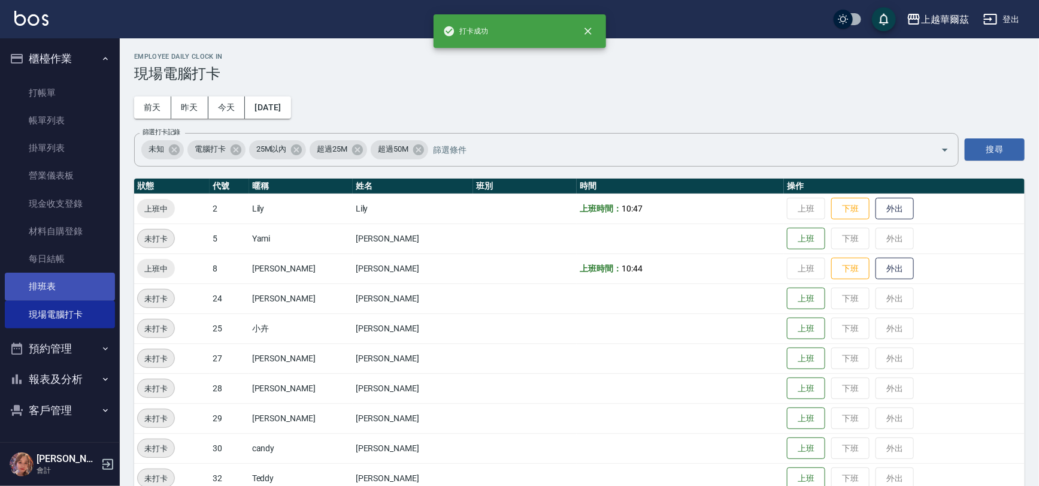
click at [37, 292] on link "排班表" at bounding box center [60, 287] width 110 height 28
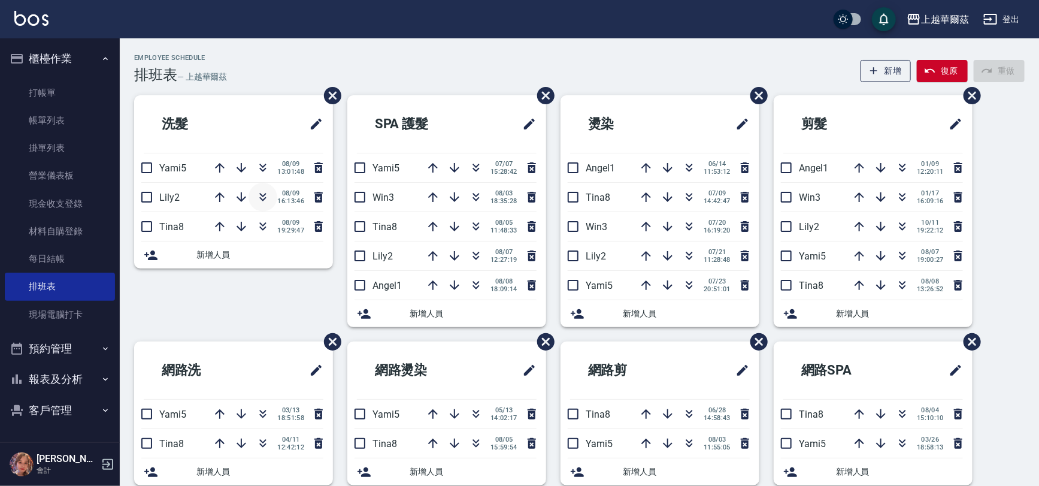
click at [257, 196] on icon "button" at bounding box center [263, 197] width 14 height 14
click at [53, 313] on link "現場電腦打卡" at bounding box center [60, 315] width 110 height 28
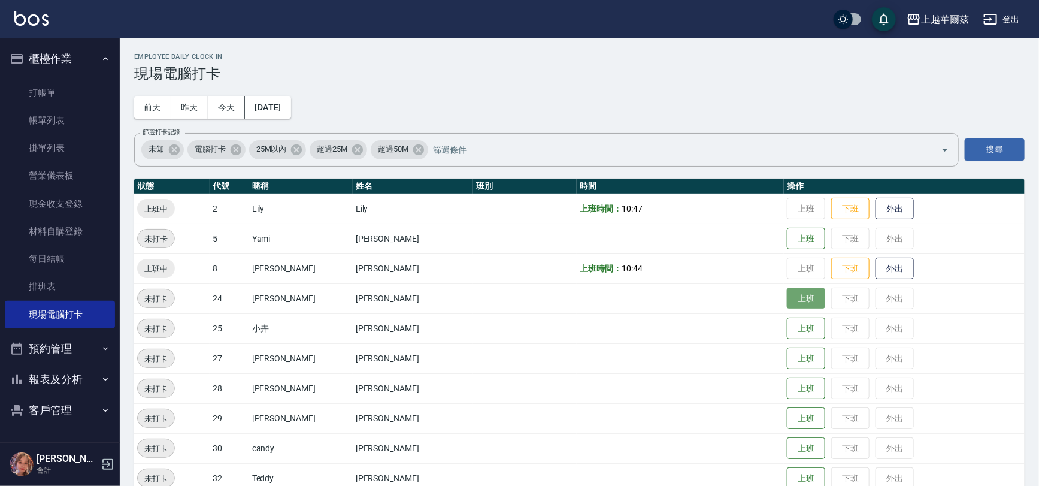
click at [787, 306] on button "上班" at bounding box center [806, 298] width 38 height 21
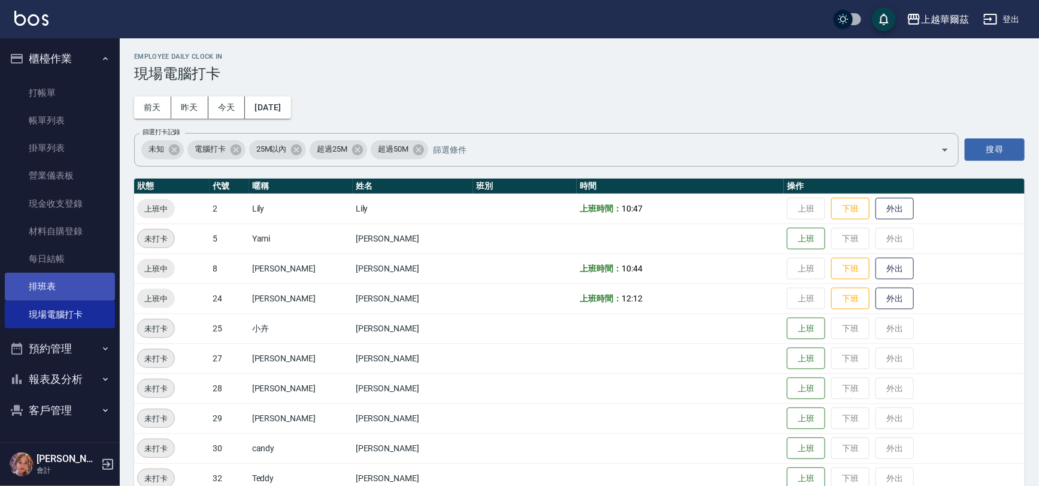
click at [61, 281] on link "排班表" at bounding box center [60, 287] width 110 height 28
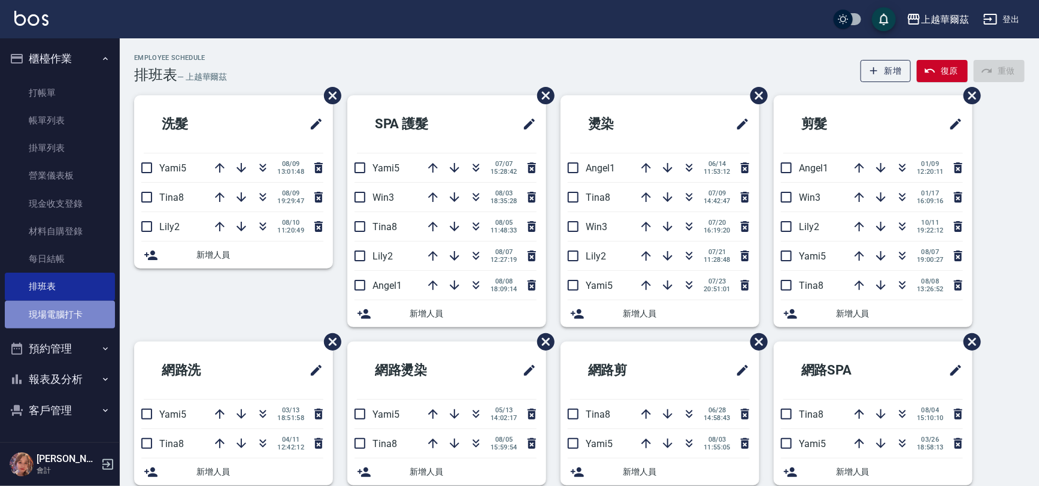
click at [44, 301] on link "現場電腦打卡" at bounding box center [60, 315] width 110 height 28
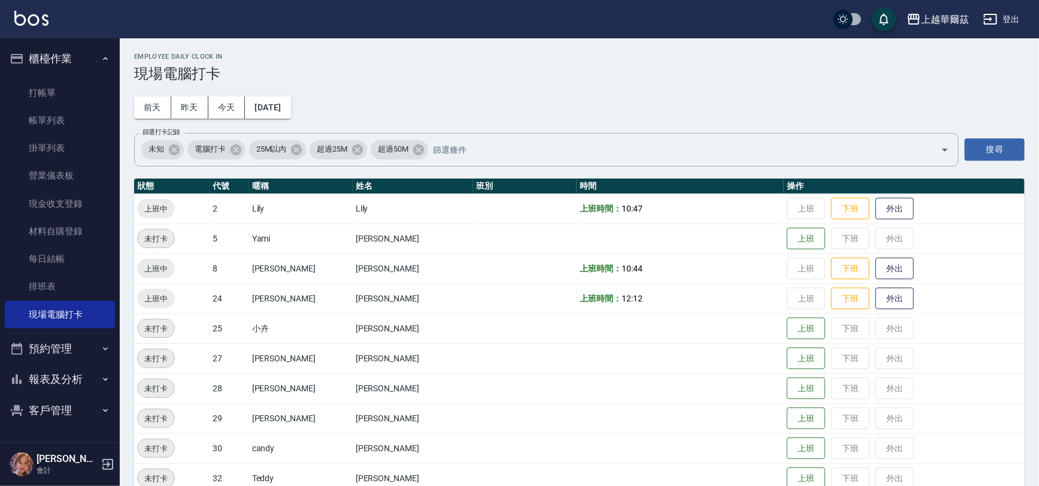
click at [762, 365] on td at bounding box center [680, 358] width 207 height 30
click at [787, 354] on button "上班" at bounding box center [806, 358] width 38 height 21
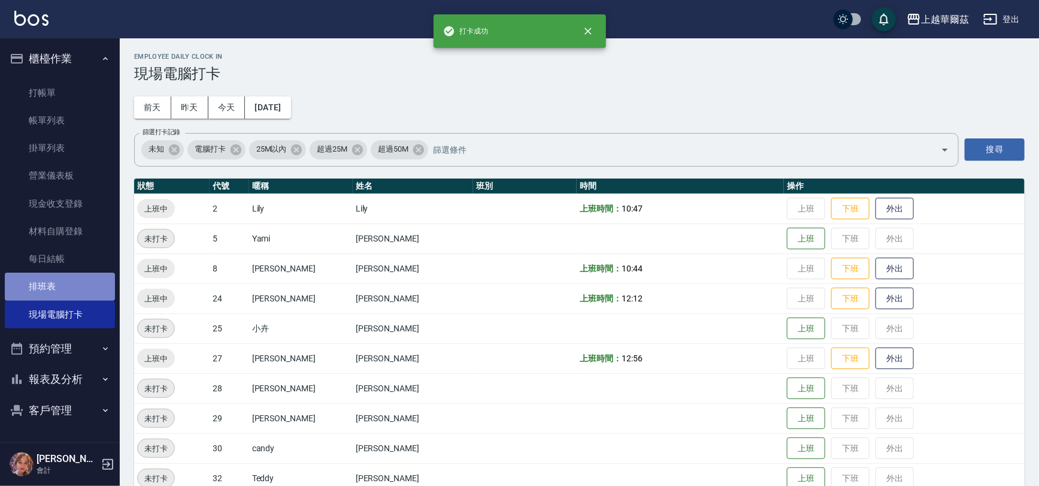
click at [44, 288] on link "排班表" at bounding box center [60, 287] width 110 height 28
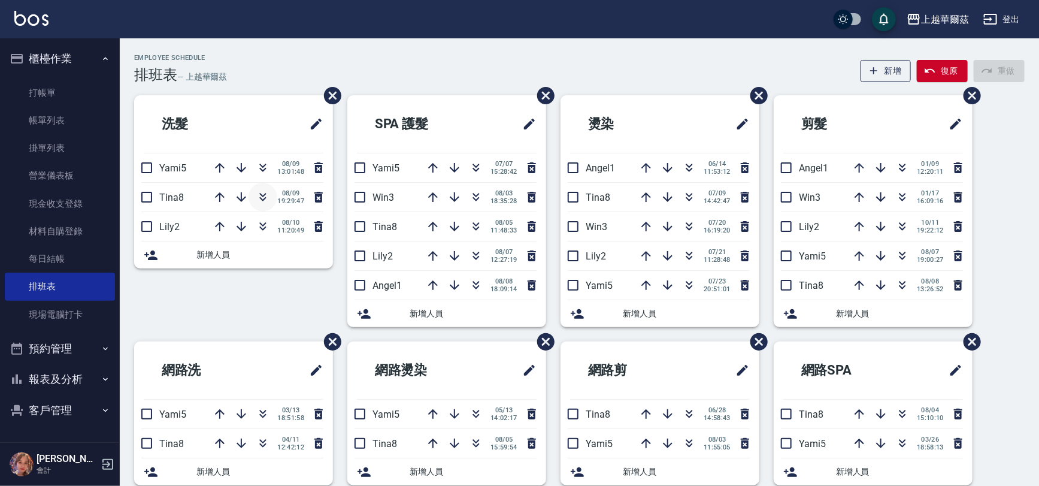
click at [261, 198] on icon "button" at bounding box center [263, 197] width 14 height 14
drag, startPoint x: 51, startPoint y: 94, endPoint x: 52, endPoint y: 88, distance: 6.1
click at [52, 94] on link "打帳單" at bounding box center [60, 93] width 110 height 28
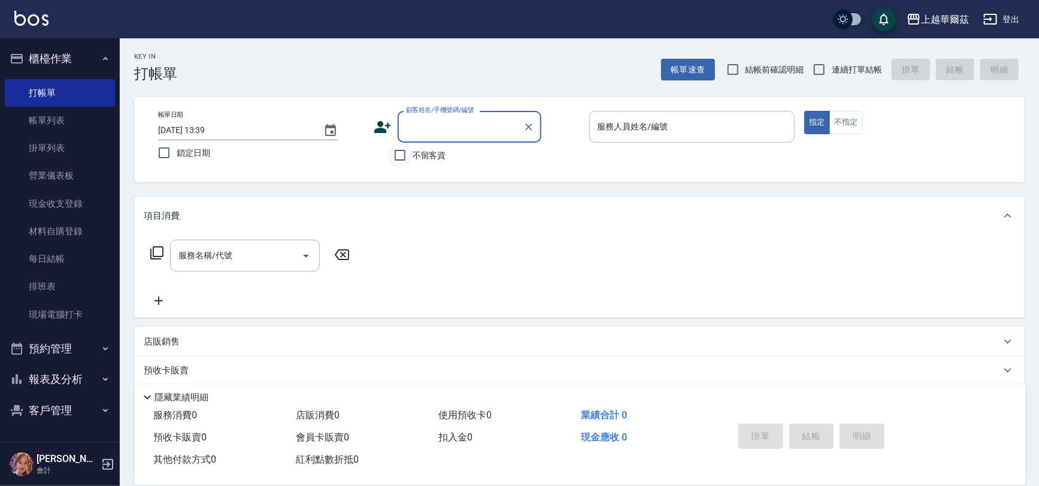
click at [408, 149] on input "不留客資" at bounding box center [400, 155] width 25 height 25
checkbox input "true"
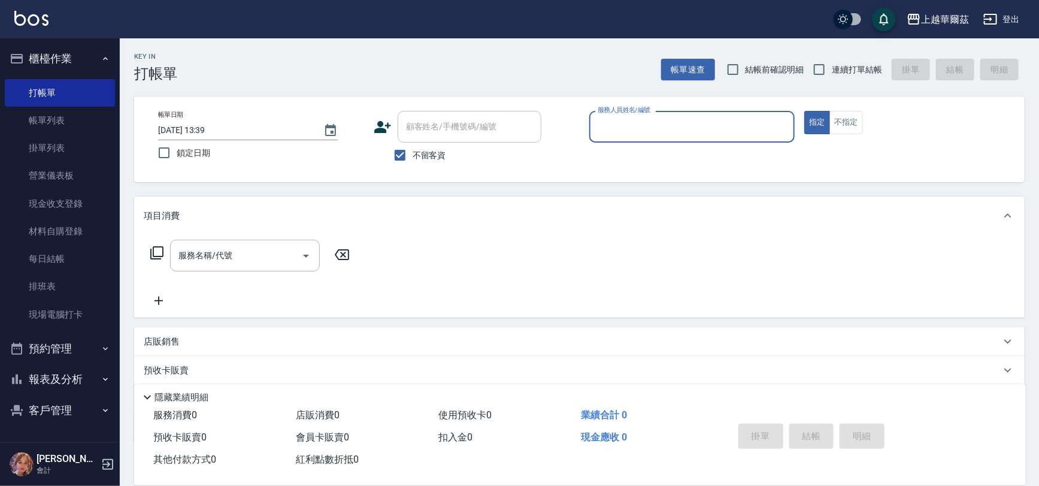
drag, startPoint x: 640, startPoint y: 126, endPoint x: 646, endPoint y: 130, distance: 6.5
click at [645, 128] on input "服務人員姓名/編號" at bounding box center [692, 126] width 195 height 21
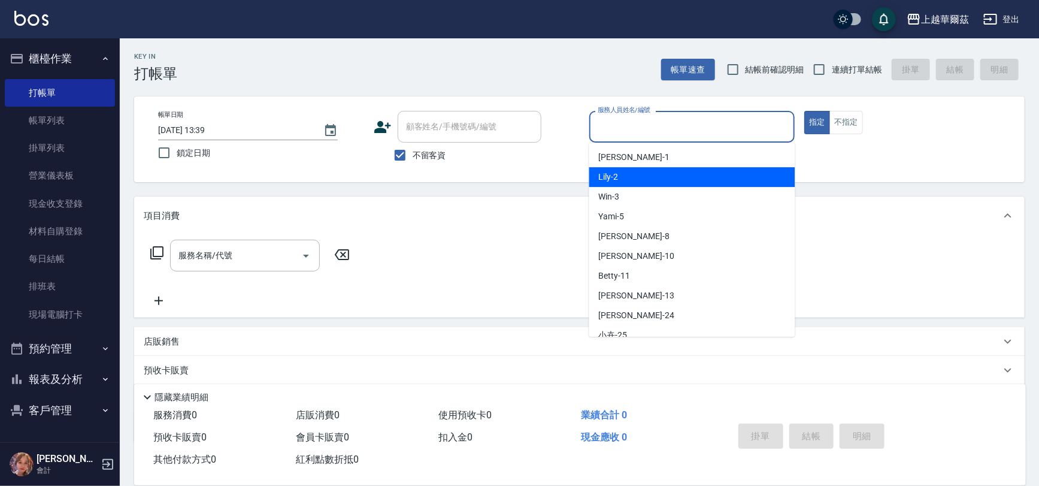
click at [638, 179] on div "Lily -2" at bounding box center [692, 177] width 206 height 20
type input "Lily-2"
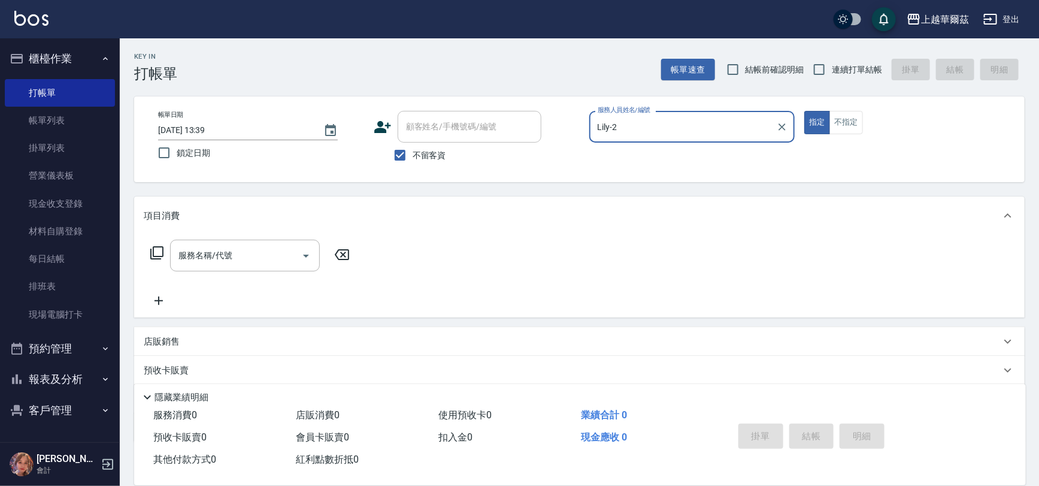
drag, startPoint x: 847, startPoint y: 118, endPoint x: 342, endPoint y: 255, distance: 523.2
click at [847, 125] on button "不指定" at bounding box center [847, 122] width 34 height 23
click at [238, 253] on input "服務名稱/代號" at bounding box center [236, 255] width 121 height 21
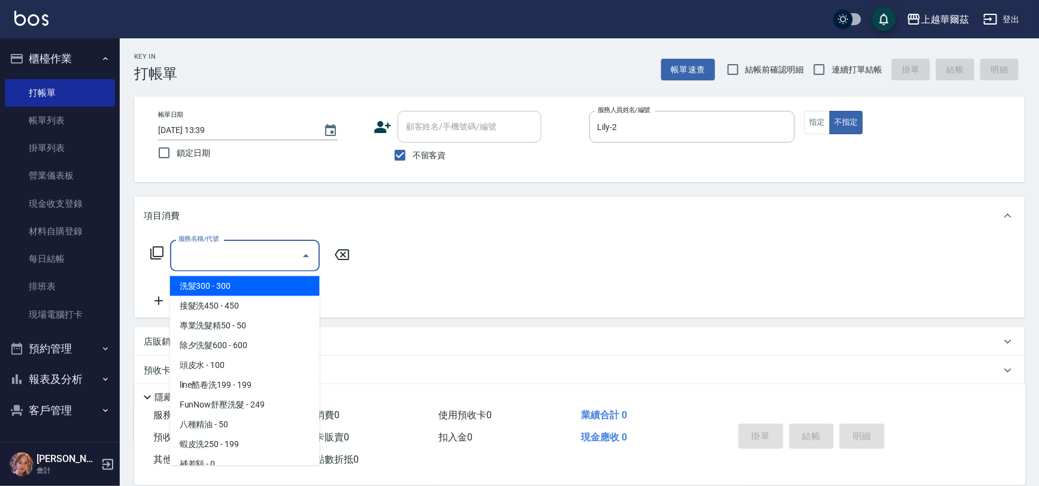
click at [248, 277] on span "洗髮300 - 300" at bounding box center [245, 286] width 150 height 20
type input "洗髮300(101)"
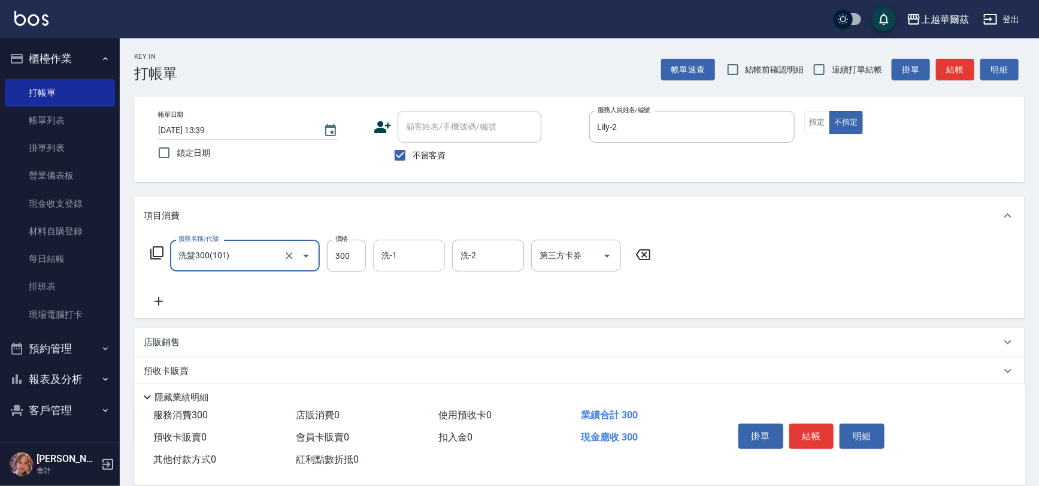
click at [407, 265] on input "洗-1" at bounding box center [409, 255] width 61 height 21
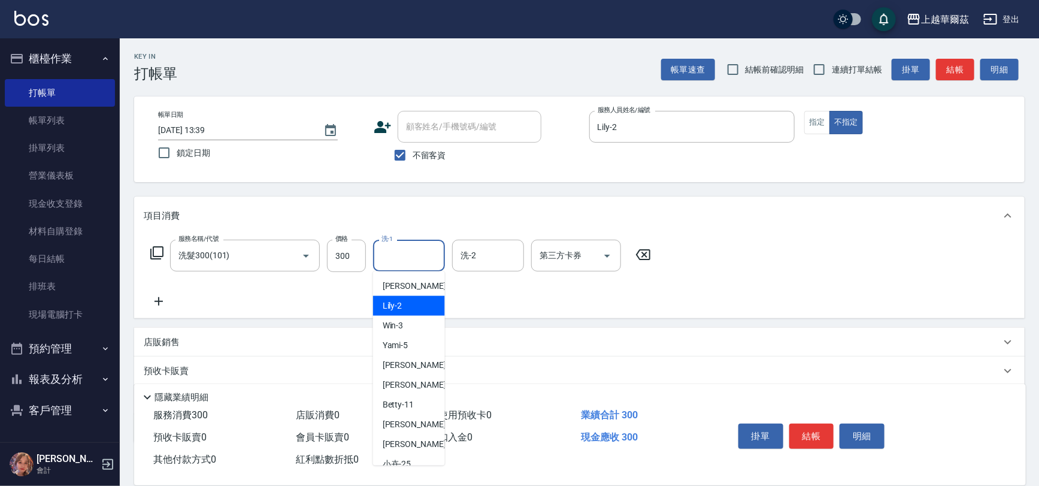
click at [419, 301] on div "Lily -2" at bounding box center [409, 306] width 72 height 20
type input "Lily-2"
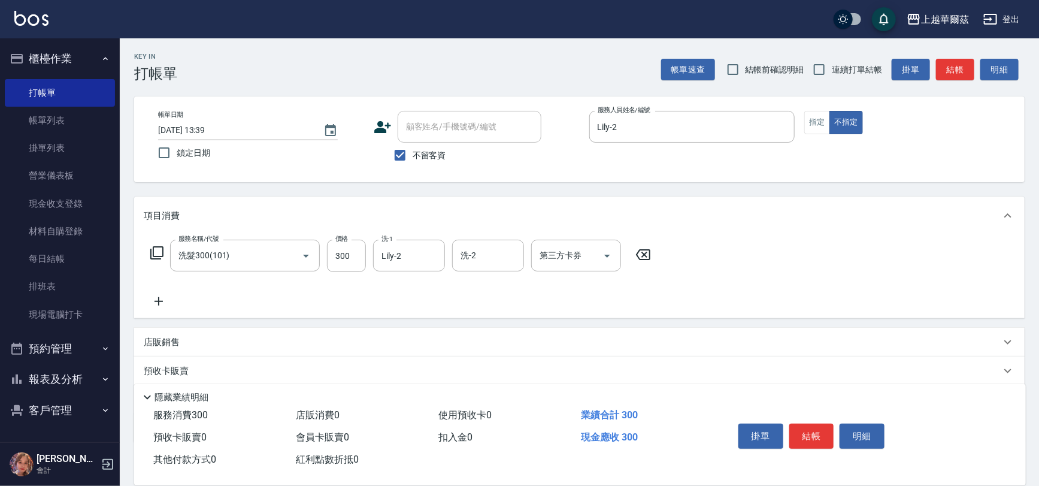
click at [154, 297] on icon at bounding box center [159, 301] width 30 height 14
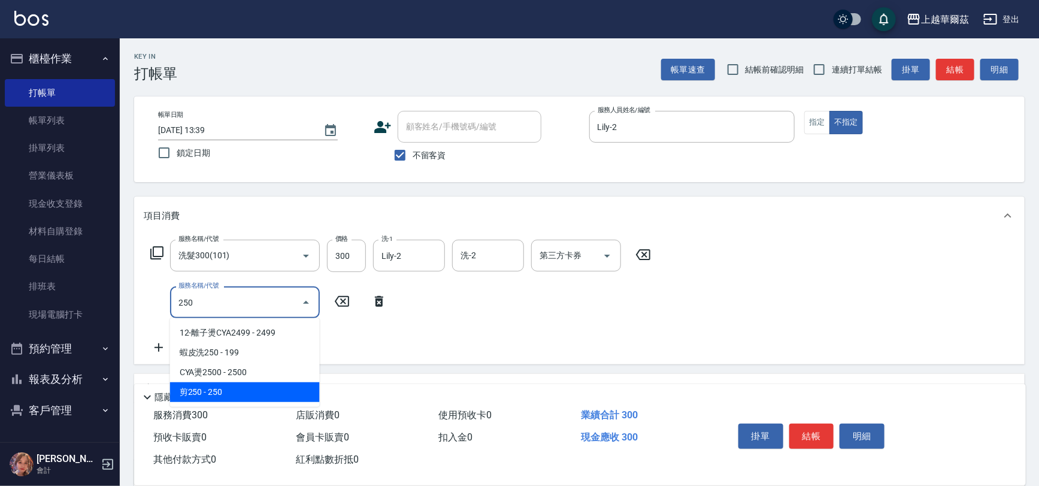
click at [207, 394] on span "剪250 - 250" at bounding box center [245, 392] width 150 height 20
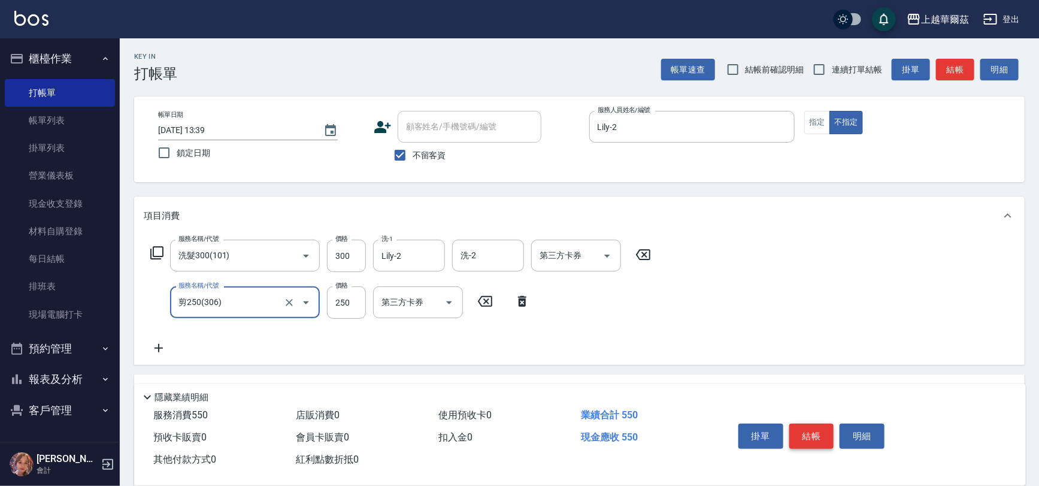
type input "剪250(306)"
click at [812, 426] on button "結帳" at bounding box center [812, 436] width 45 height 25
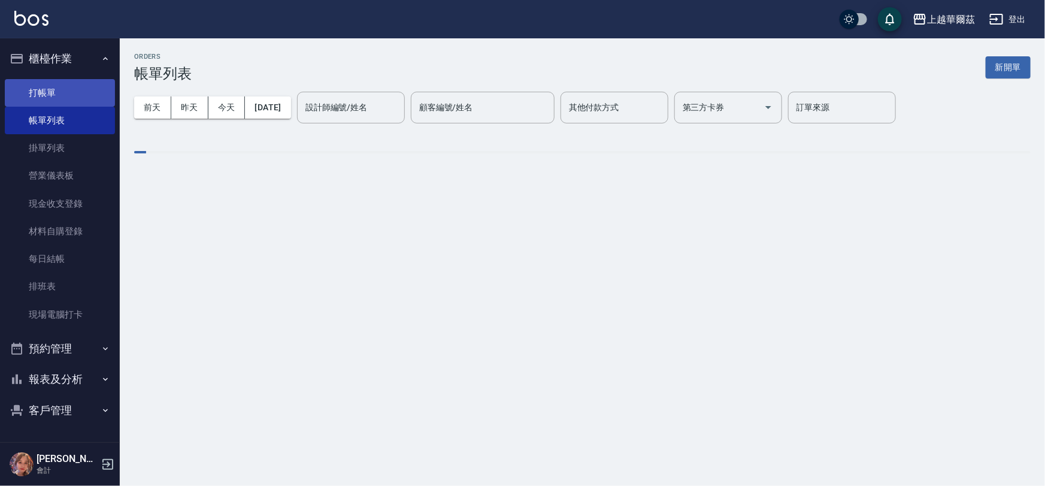
click at [57, 82] on link "打帳單" at bounding box center [60, 93] width 110 height 28
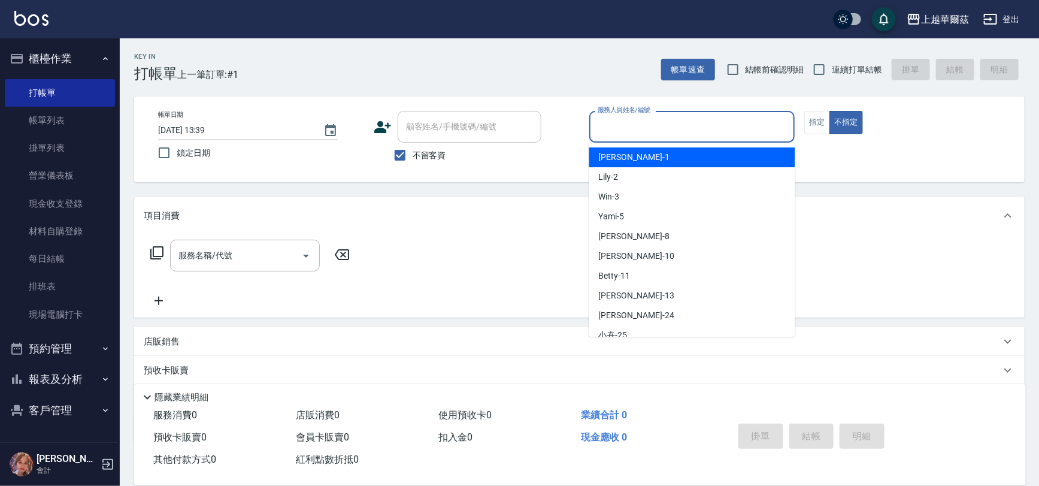
click at [604, 124] on input "服務人員姓名/編號" at bounding box center [692, 126] width 195 height 21
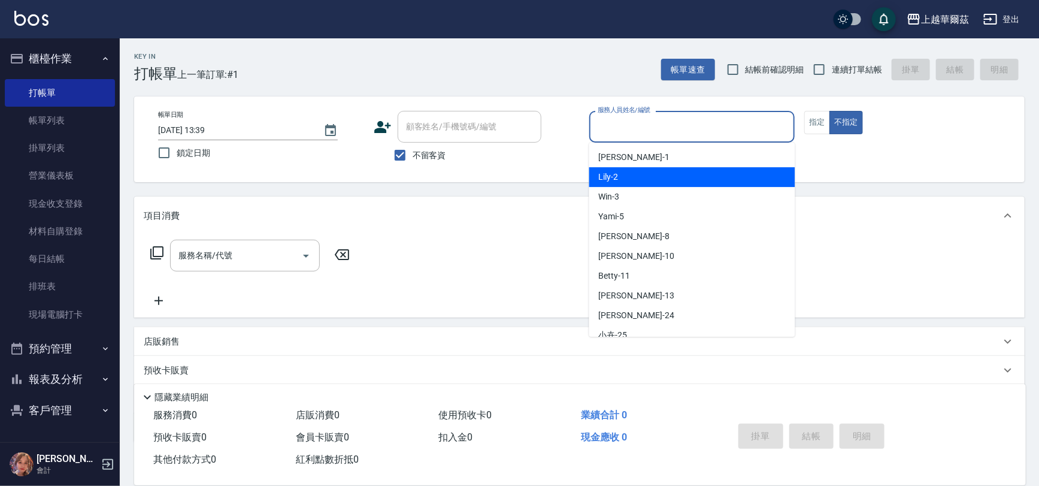
click at [609, 172] on span "Lily -2" at bounding box center [609, 177] width 20 height 13
type input "Lily-2"
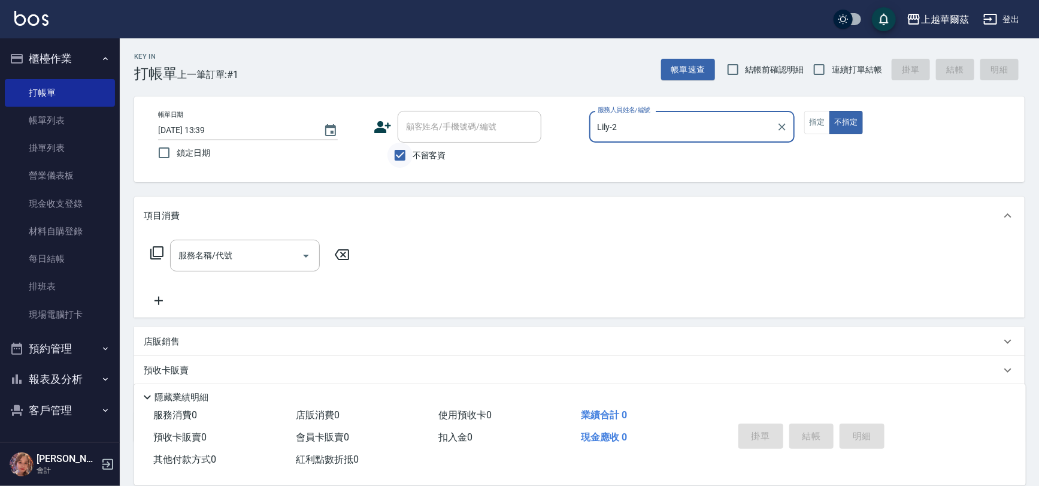
click at [401, 154] on input "不留客資" at bounding box center [400, 155] width 25 height 25
checkbox input "false"
click at [419, 129] on div "顧客姓名/手機號碼/編號 顧客姓名/手機號碼/編號" at bounding box center [470, 127] width 144 height 32
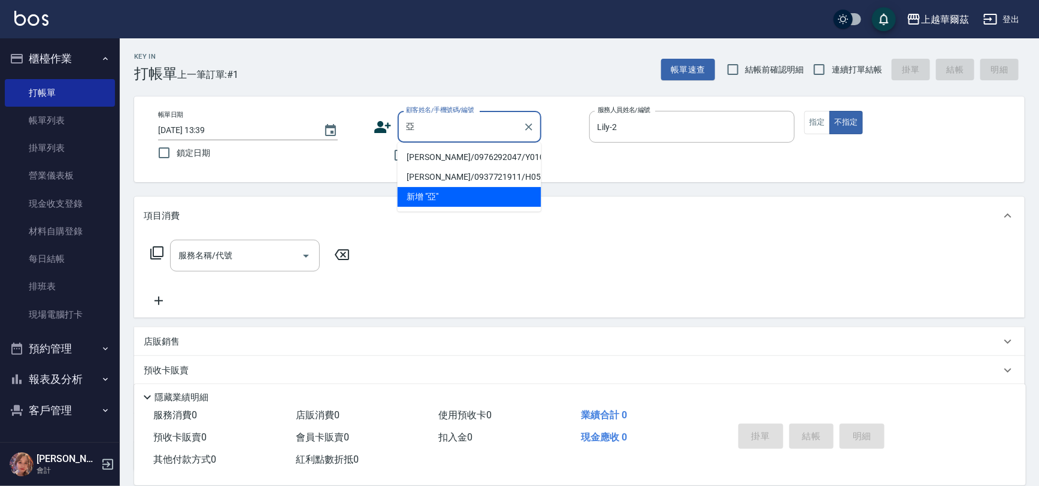
click at [445, 156] on li "[PERSON_NAME]/0976292047/Y0105" at bounding box center [470, 157] width 144 height 20
type input "[PERSON_NAME]/0976292047/Y0105"
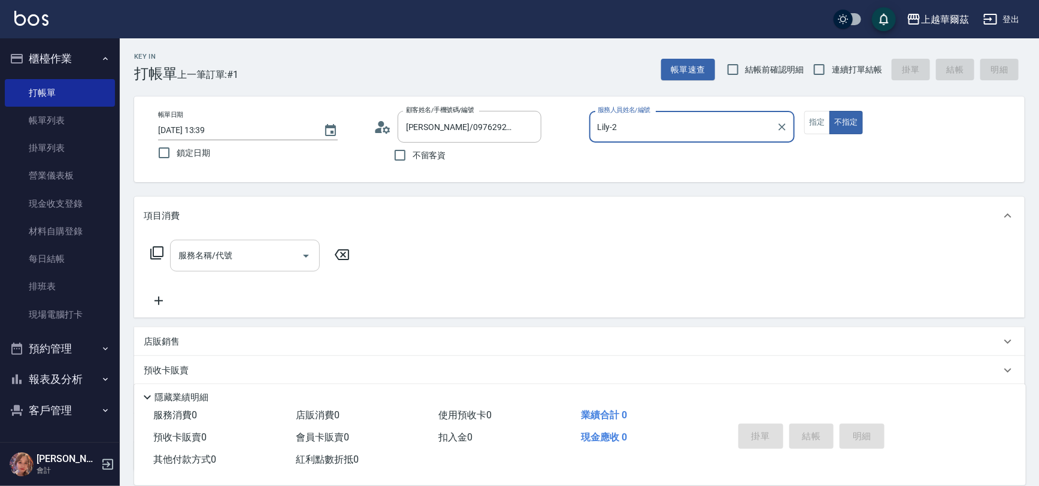
type input "Yami-5"
click at [246, 256] on input "服務名稱/代號" at bounding box center [236, 255] width 121 height 21
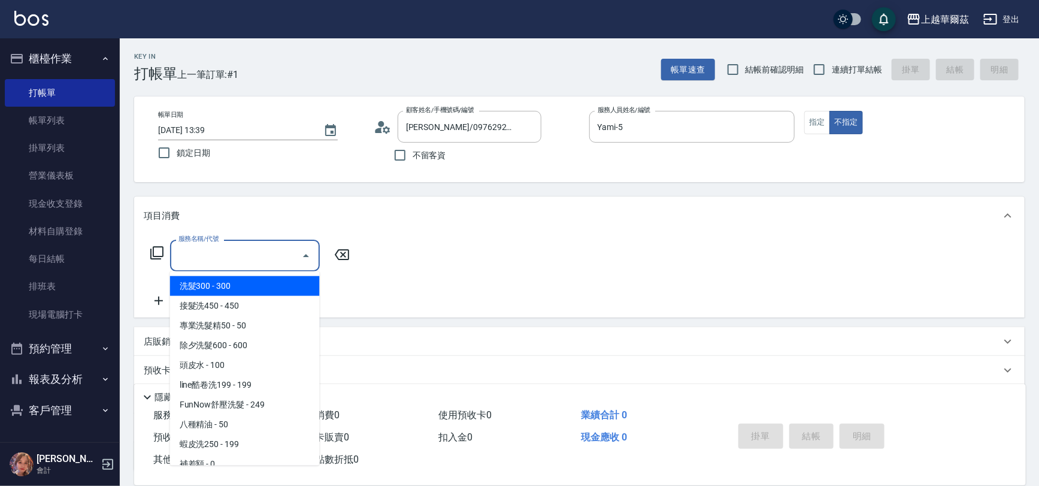
click at [248, 282] on span "洗髮300 - 300" at bounding box center [245, 286] width 150 height 20
type input "洗髮300(101)"
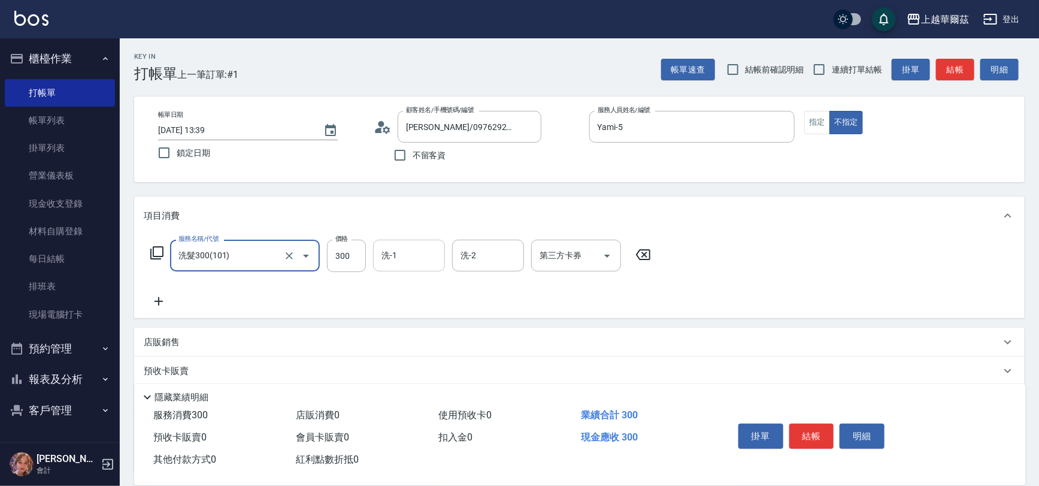
click at [418, 255] on input "洗-1" at bounding box center [409, 255] width 61 height 21
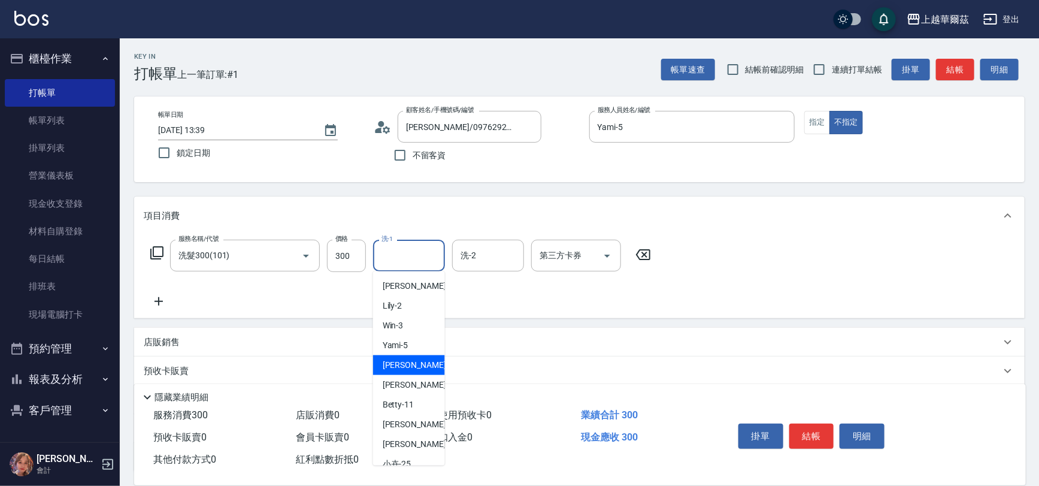
click at [401, 369] on span "[PERSON_NAME] -8" at bounding box center [418, 365] width 71 height 13
type input "[PERSON_NAME]-8"
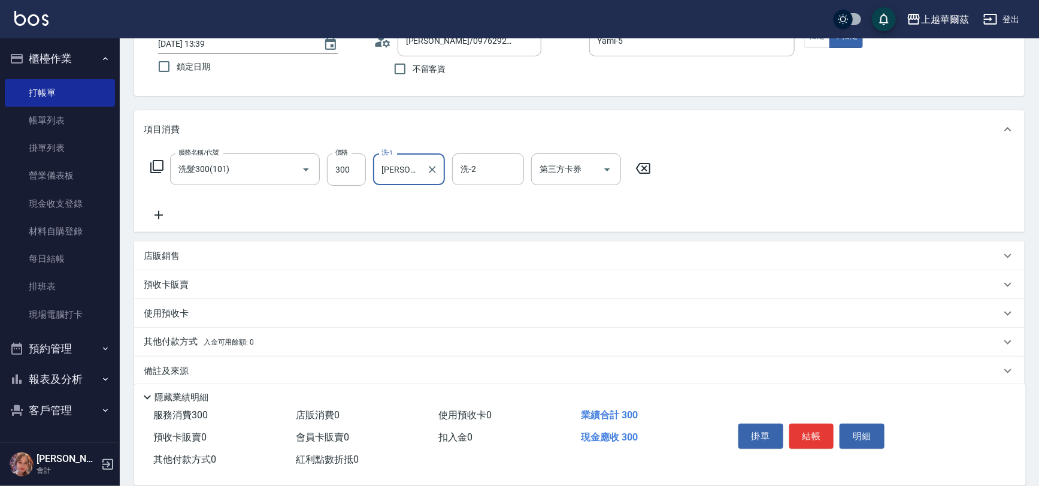
scroll to position [98, 0]
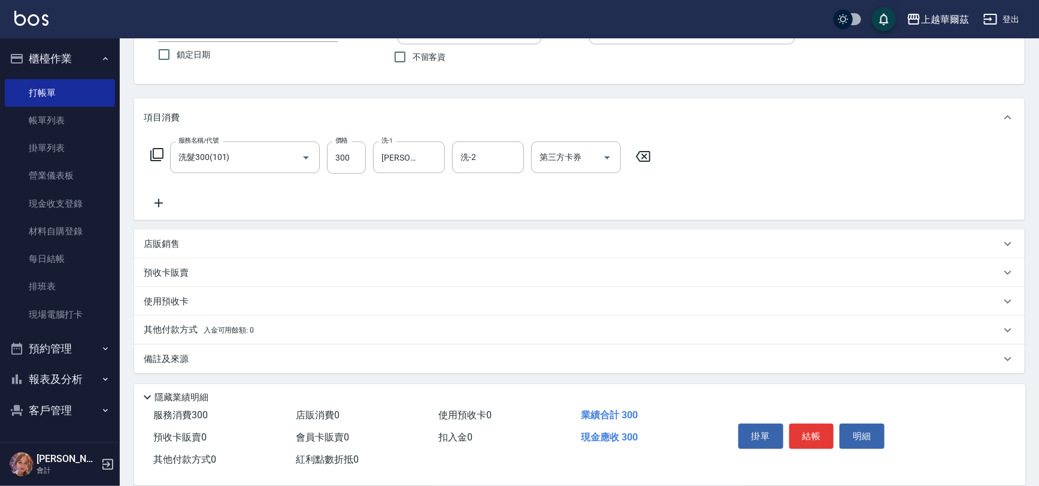
click at [168, 246] on p "店販銷售" at bounding box center [162, 244] width 36 height 13
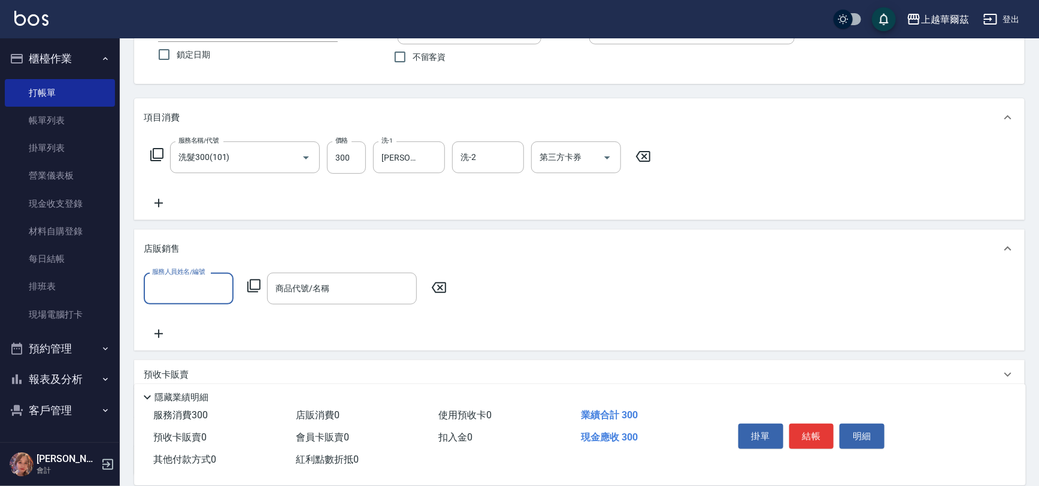
scroll to position [0, 0]
type input "[PERSON_NAME]-8"
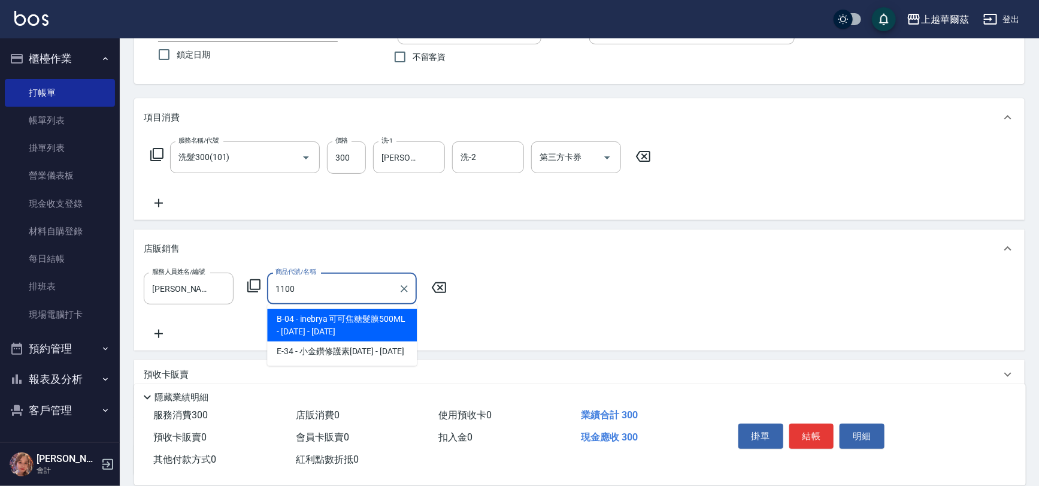
click at [335, 328] on span "B-04 - inebrya 可可焦糖髮膜500ML - [DATE] - [DATE]" at bounding box center [342, 325] width 150 height 32
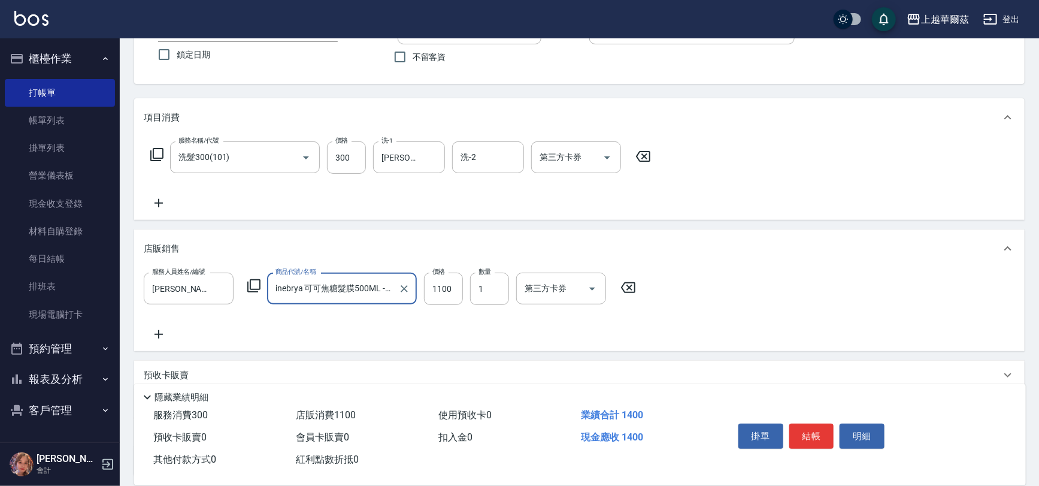
type input "inebrya 可可焦糖髮膜500ML - 1100"
click at [157, 332] on icon at bounding box center [159, 334] width 30 height 14
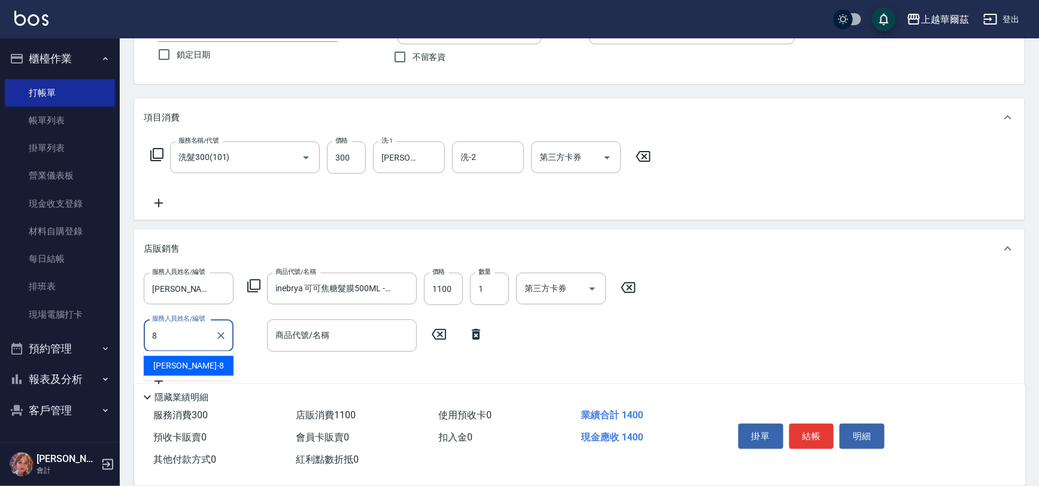
type input "[PERSON_NAME]-8"
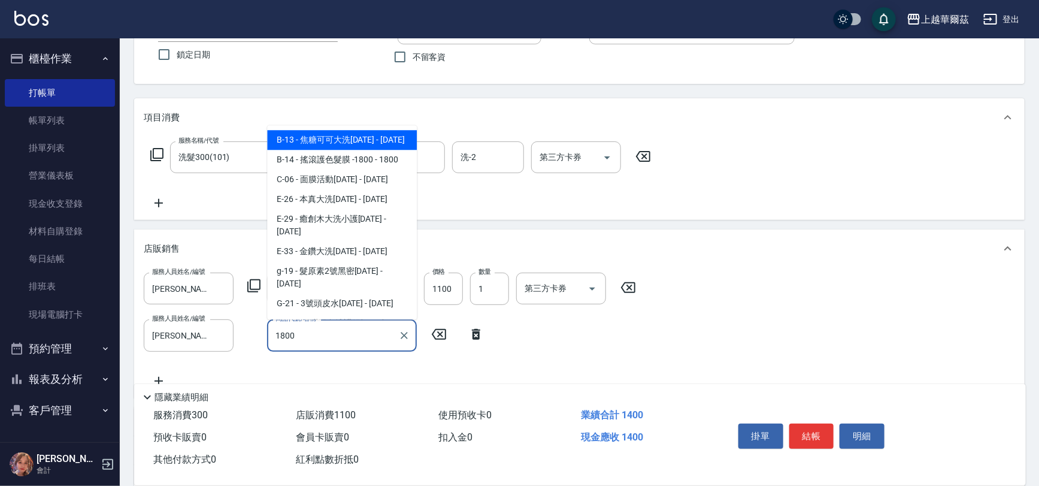
click at [383, 140] on span "B-13 - 焦糖可可大洗[DATE] - [DATE]" at bounding box center [342, 140] width 150 height 20
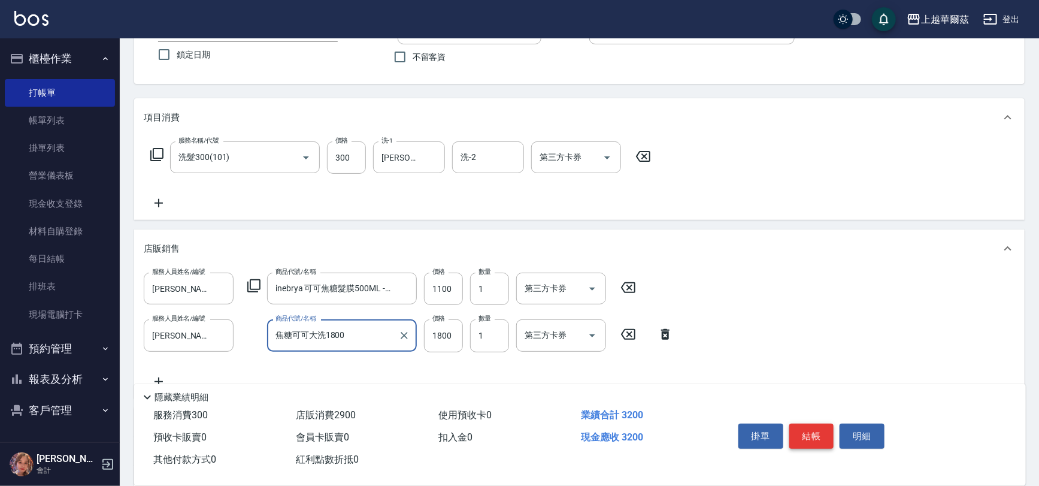
type input "焦糖可可大洗1800"
click at [808, 434] on button "結帳" at bounding box center [812, 436] width 45 height 25
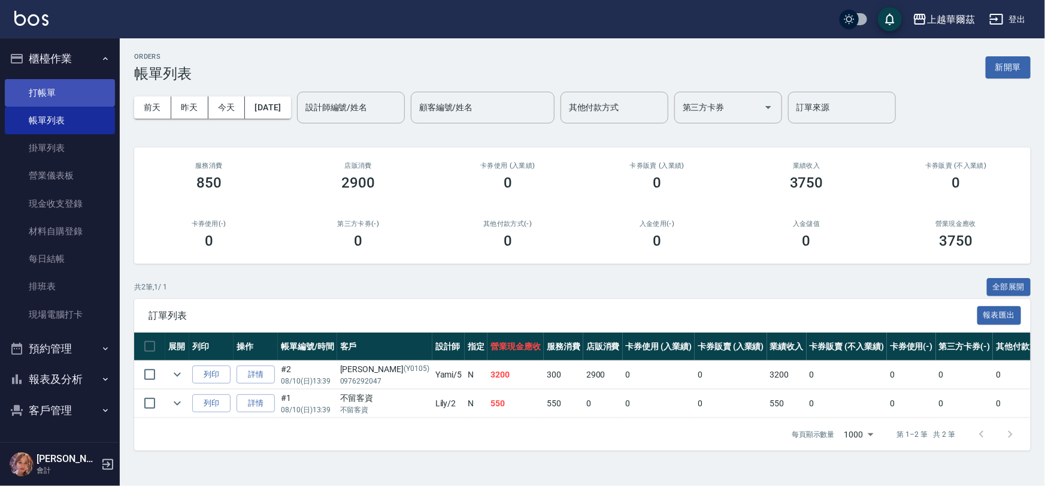
click at [80, 96] on link "打帳單" at bounding box center [60, 93] width 110 height 28
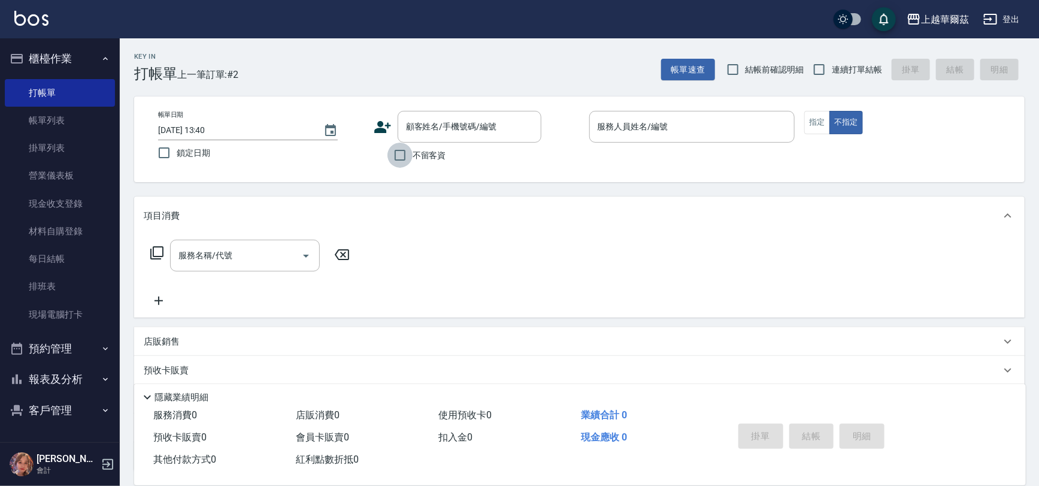
click at [388, 154] on input "不留客資" at bounding box center [400, 155] width 25 height 25
checkbox input "true"
click at [824, 65] on input "連續打單結帳" at bounding box center [819, 69] width 25 height 25
checkbox input "true"
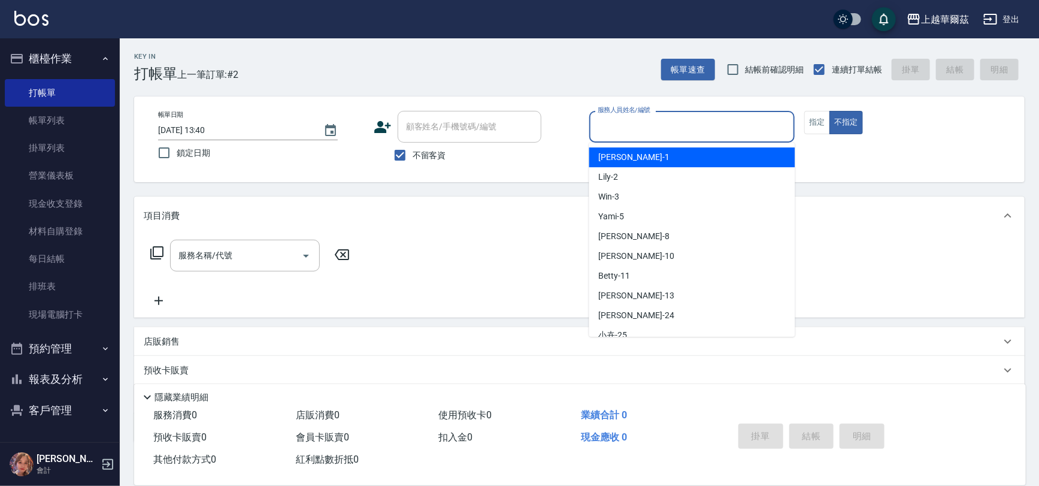
click at [681, 128] on input "服務人員姓名/編號" at bounding box center [692, 126] width 195 height 21
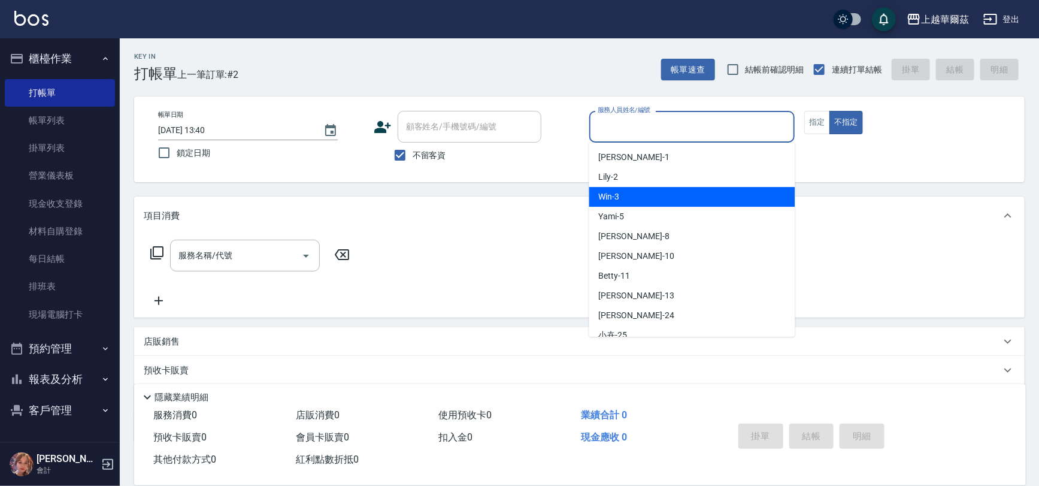
click at [643, 187] on div "Win -3" at bounding box center [692, 197] width 206 height 20
type input "Win-3"
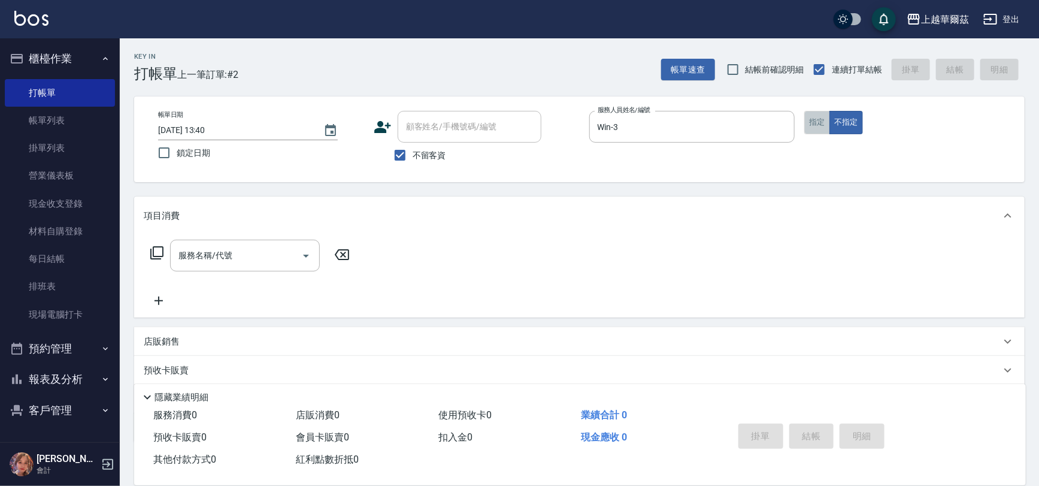
click at [817, 125] on button "指定" at bounding box center [818, 122] width 26 height 23
click at [228, 261] on input "服務名稱/代號" at bounding box center [236, 255] width 121 height 21
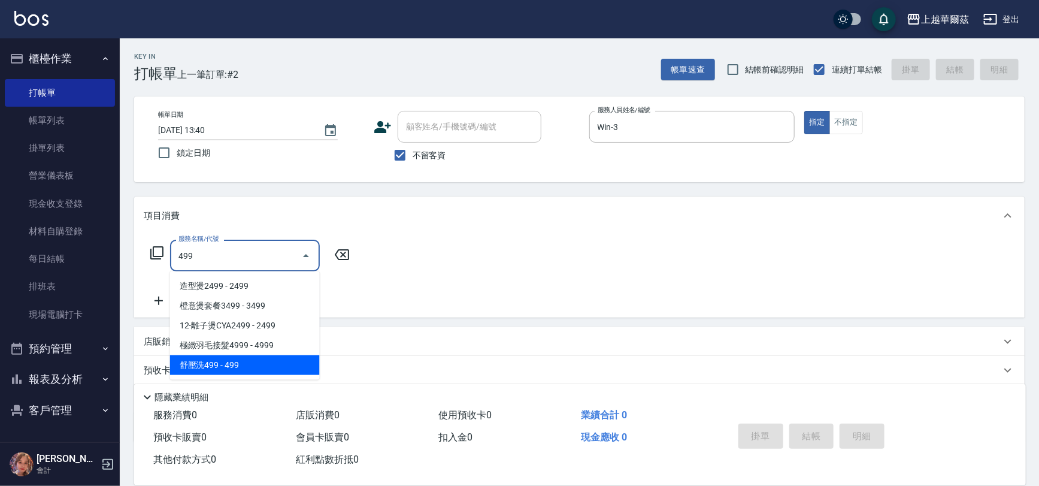
click at [229, 369] on span "舒壓洗499 - 499" at bounding box center [245, 365] width 150 height 20
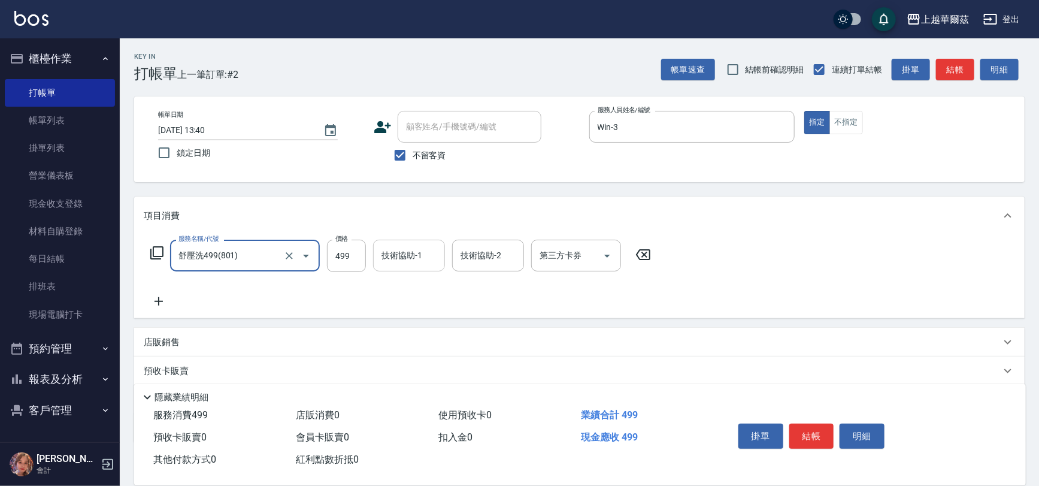
type input "舒壓洗499(801)"
click at [413, 255] on div "技術協助-1 技術協助-1" at bounding box center [409, 256] width 72 height 32
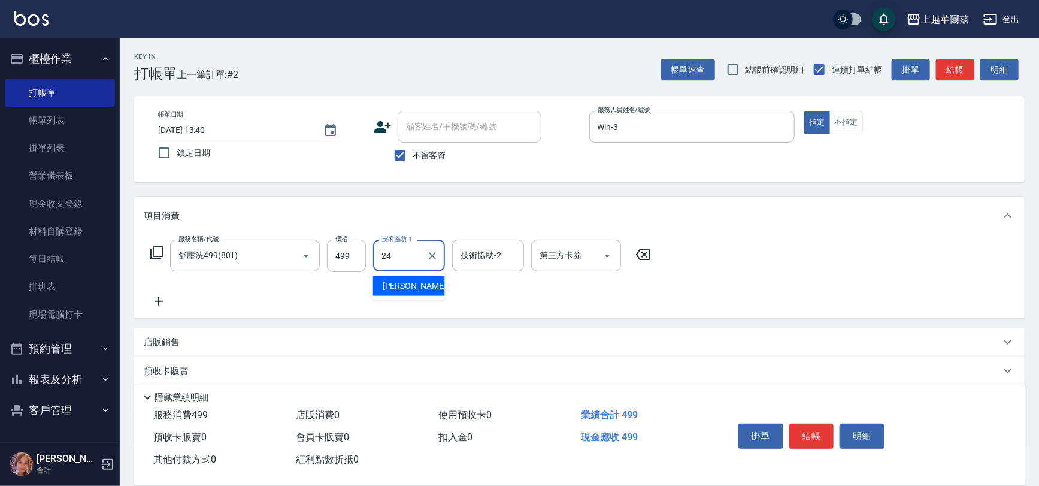
type input "[PERSON_NAME]-24"
click at [149, 298] on icon at bounding box center [159, 301] width 30 height 14
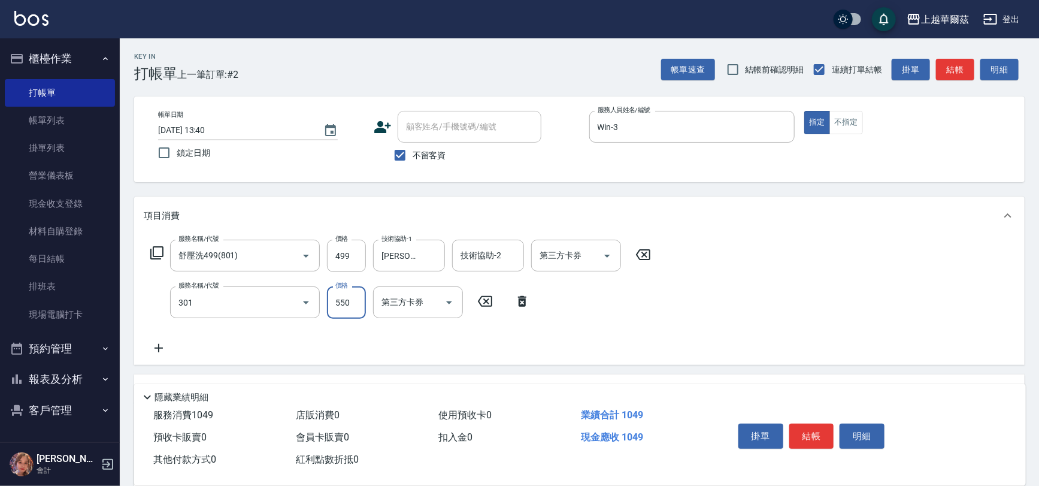
type input "剪髮550(301)"
click at [824, 436] on button "結帳" at bounding box center [812, 436] width 45 height 25
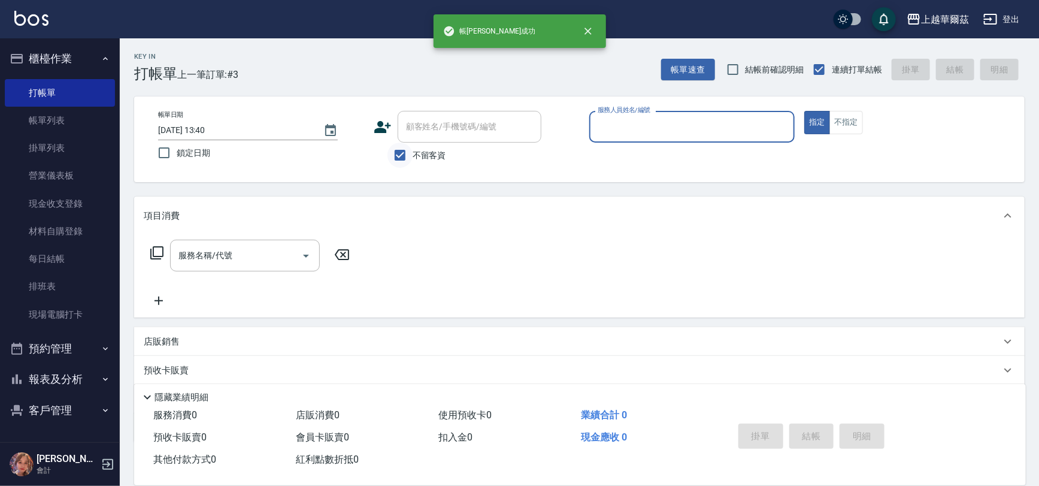
click at [403, 150] on input "不留客資" at bounding box center [400, 155] width 25 height 25
checkbox input "false"
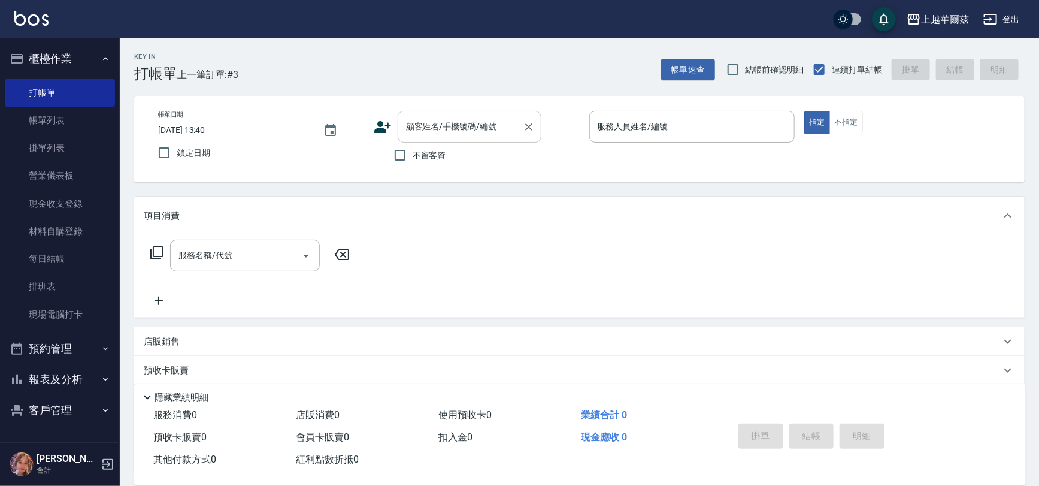
click at [431, 123] on div "顧客姓名/手機號碼/編號 顧客姓名/手機號碼/編號" at bounding box center [470, 127] width 144 height 32
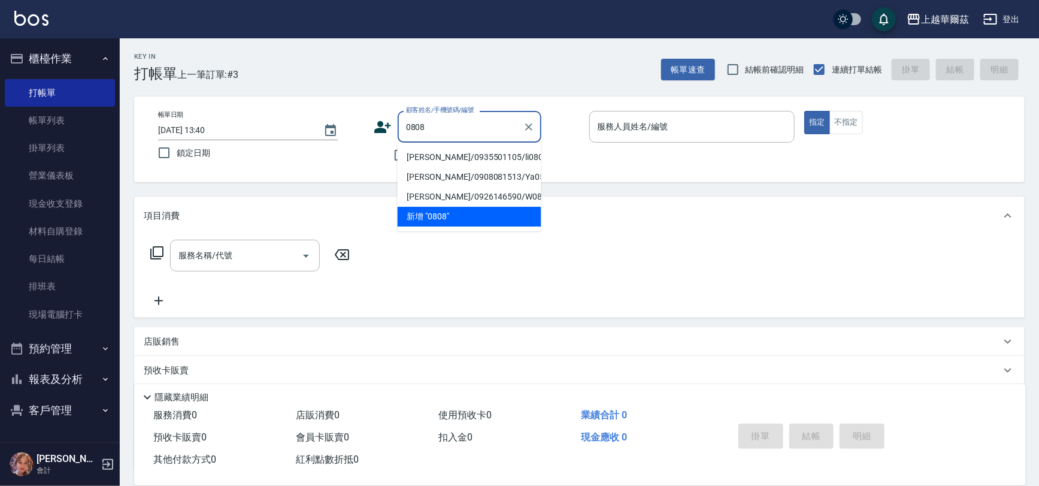
click at [437, 152] on li "[PERSON_NAME]/0935501105/li080822" at bounding box center [470, 157] width 144 height 20
type input "[PERSON_NAME]/0935501105/li080822"
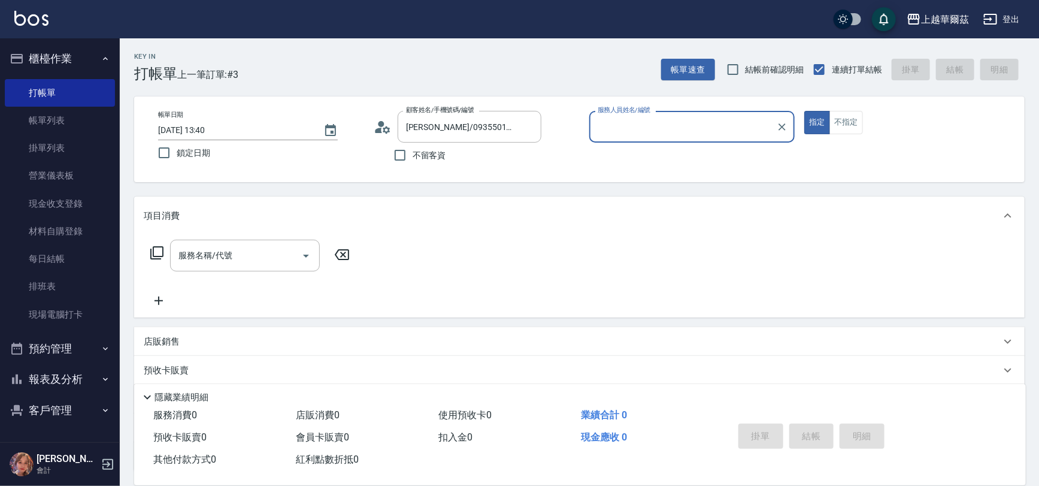
type input "Lily-2"
click at [239, 251] on input "服務名稱/代號" at bounding box center [236, 255] width 121 height 21
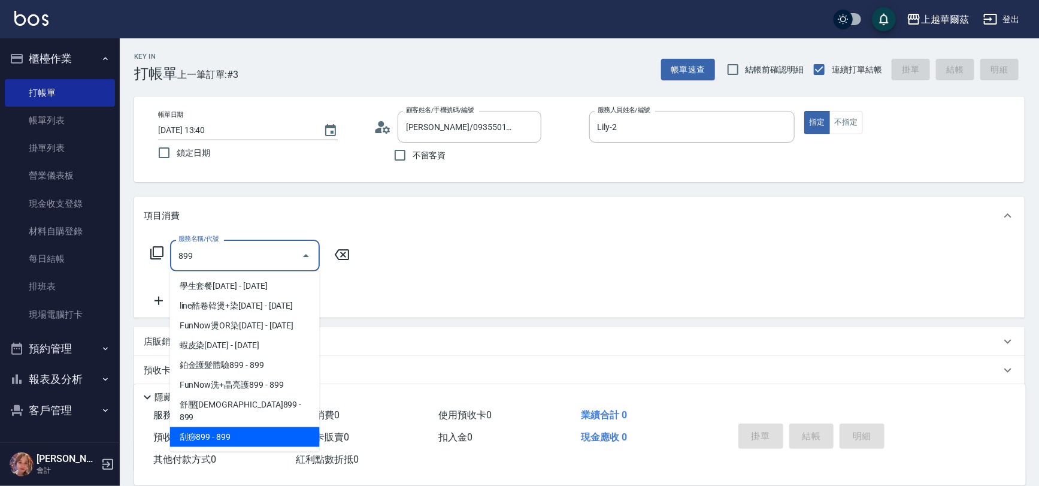
click at [238, 427] on span "刮痧899 - 899" at bounding box center [245, 437] width 150 height 20
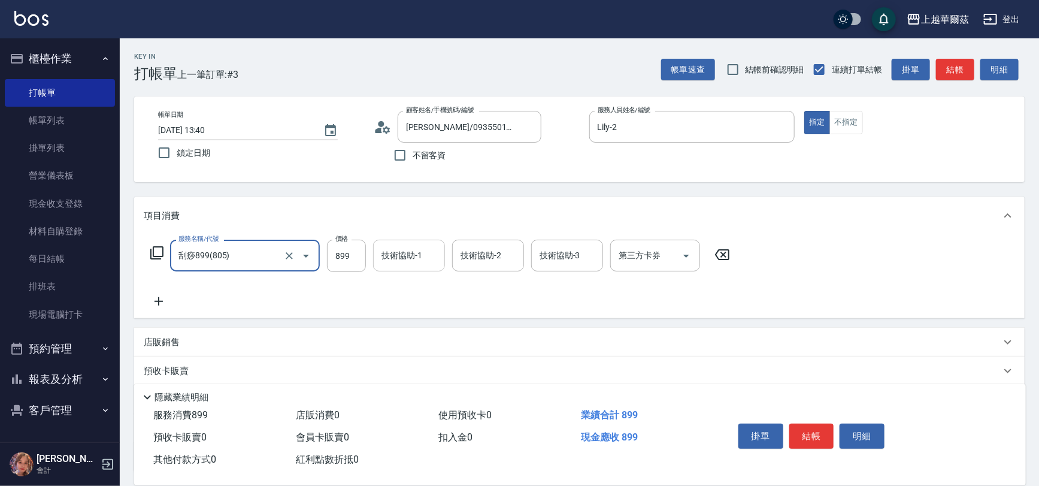
type input "刮痧899(805)"
click at [400, 248] on input "技術協助-1" at bounding box center [409, 255] width 61 height 21
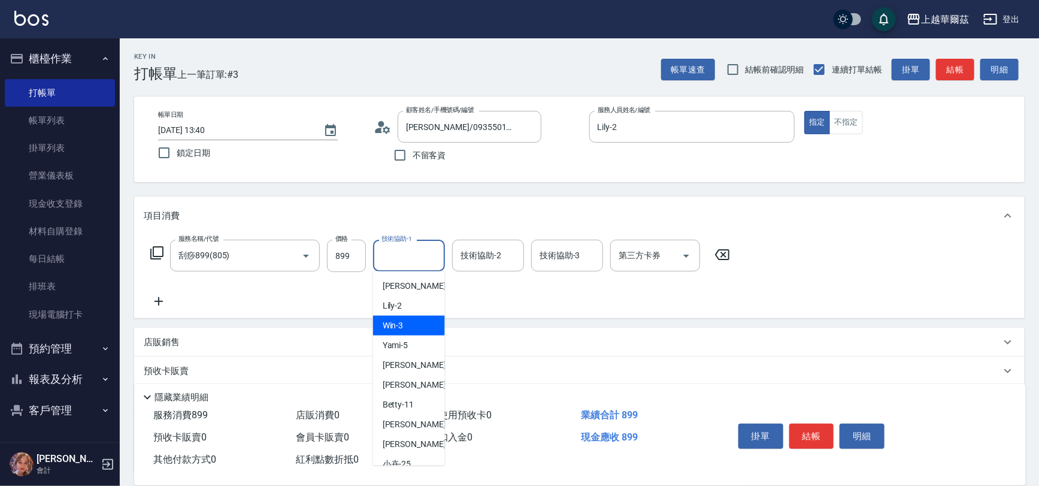
click at [401, 306] on div "Lily -2" at bounding box center [409, 306] width 72 height 20
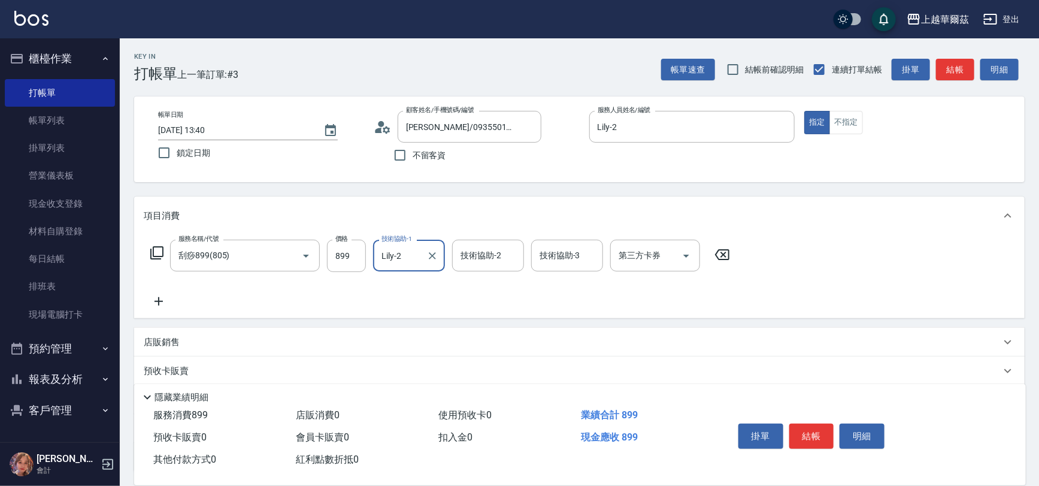
type input "Lily-2"
click at [159, 303] on icon at bounding box center [159, 301] width 30 height 14
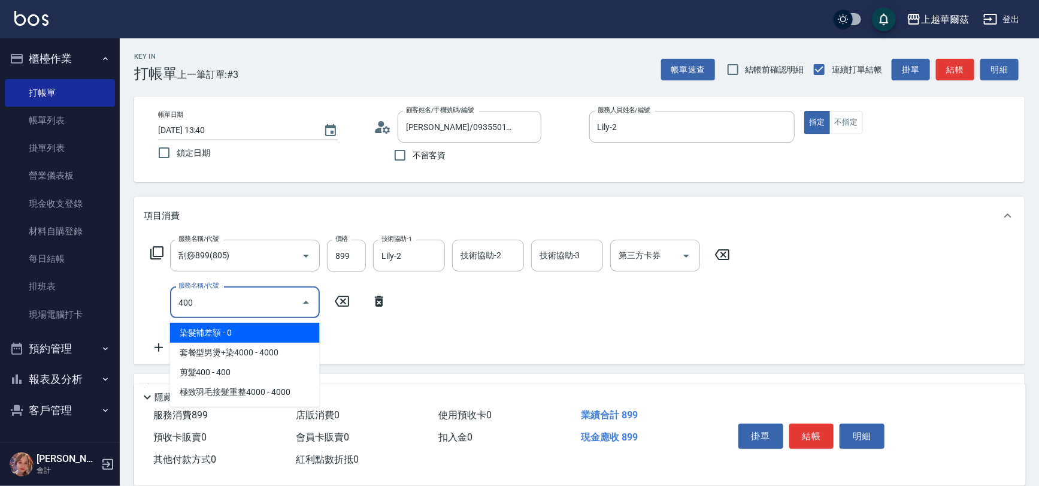
type input "400"
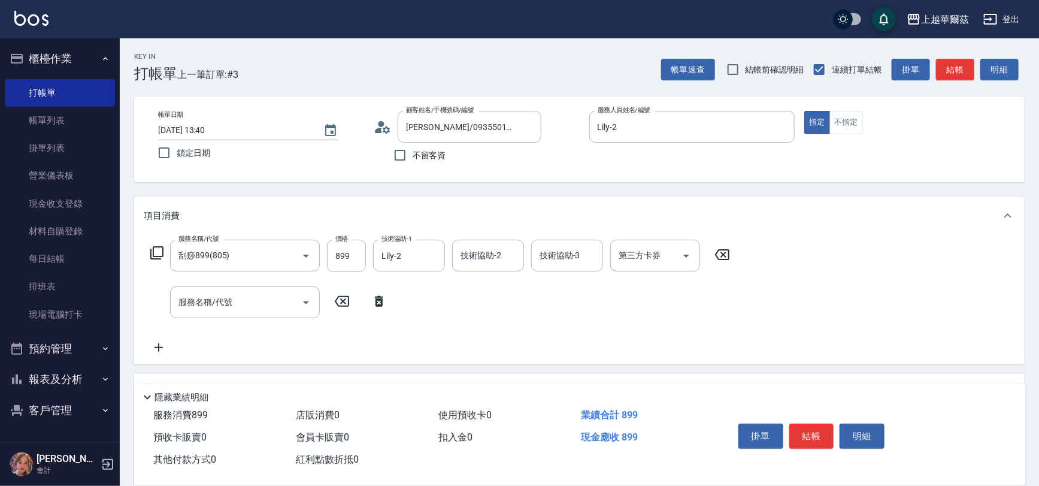
click at [210, 196] on div "項目消費" at bounding box center [579, 215] width 891 height 38
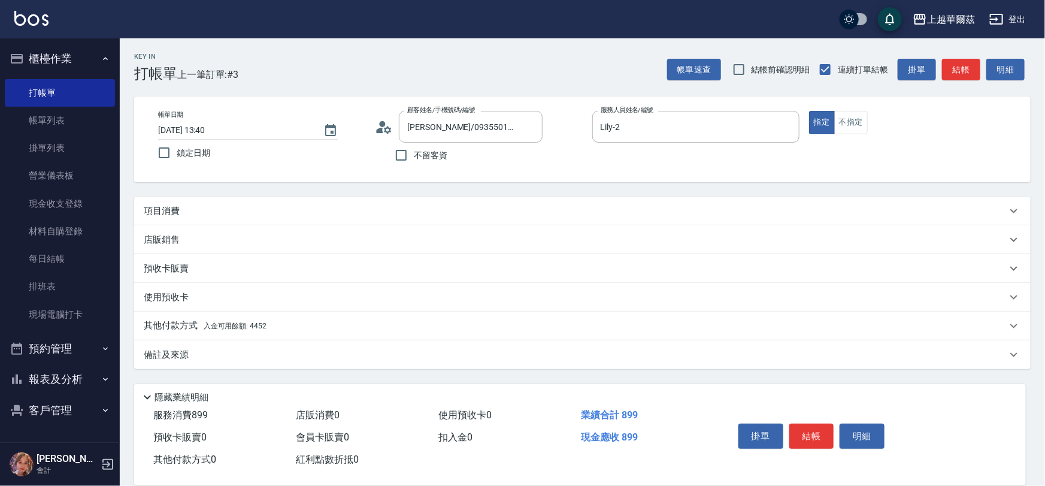
click at [191, 298] on div "使用預收卡" at bounding box center [575, 297] width 863 height 13
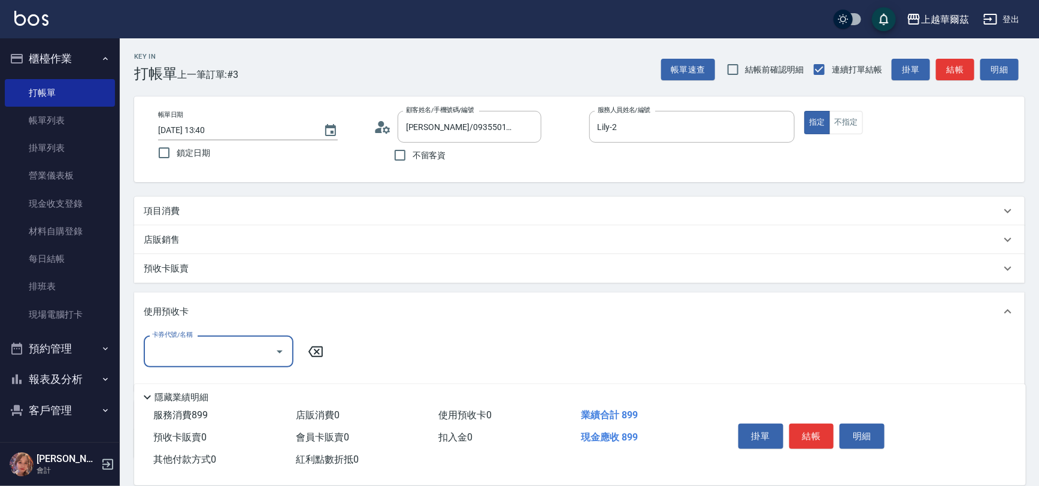
click at [174, 215] on p "項目消費" at bounding box center [162, 211] width 36 height 13
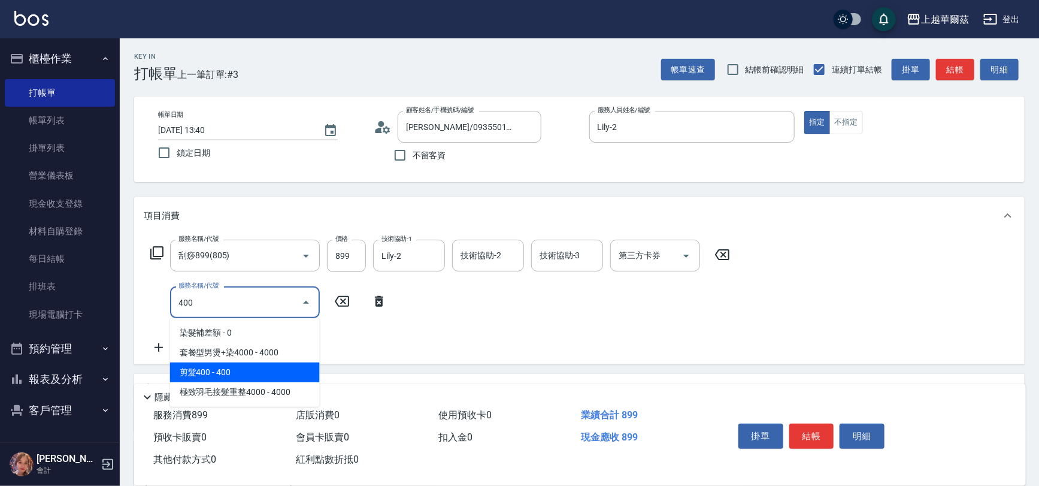
click at [217, 366] on span "剪髮400 - 400" at bounding box center [245, 372] width 150 height 20
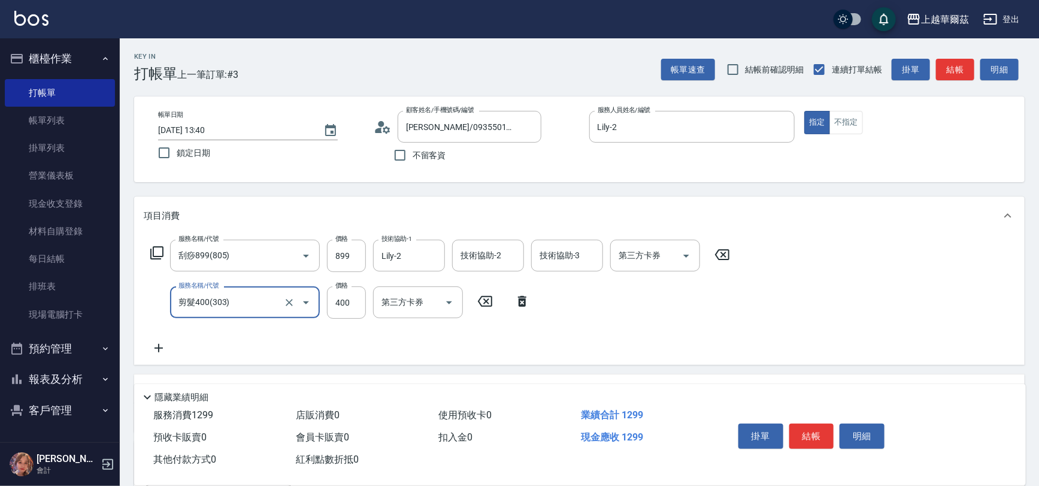
type input "剪髮400(303)"
click at [158, 350] on icon at bounding box center [159, 348] width 30 height 14
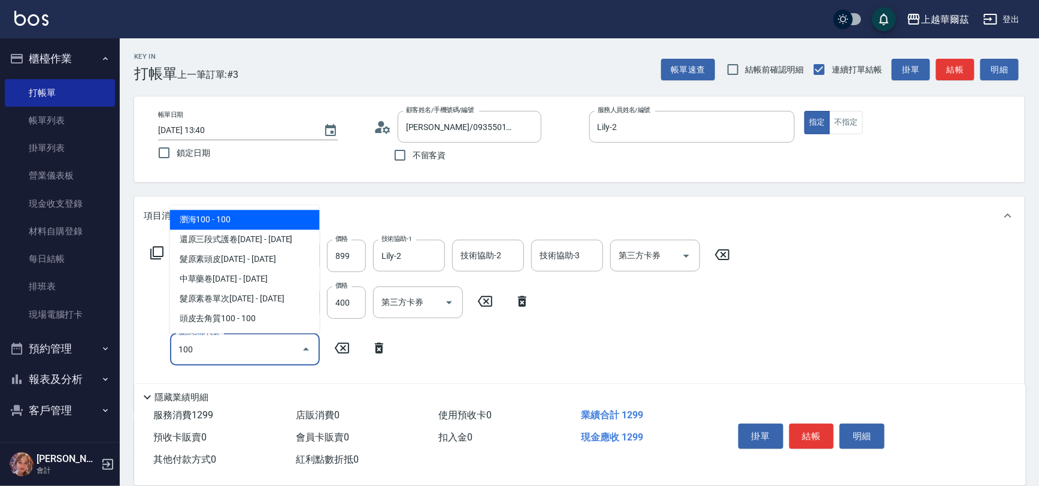
click at [259, 210] on span "瀏海100 - 100" at bounding box center [245, 220] width 150 height 20
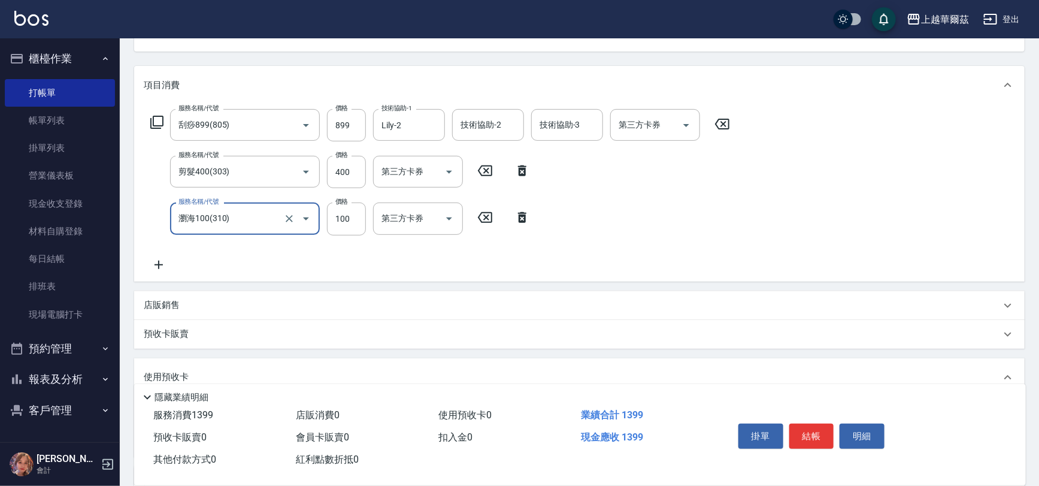
scroll to position [165, 0]
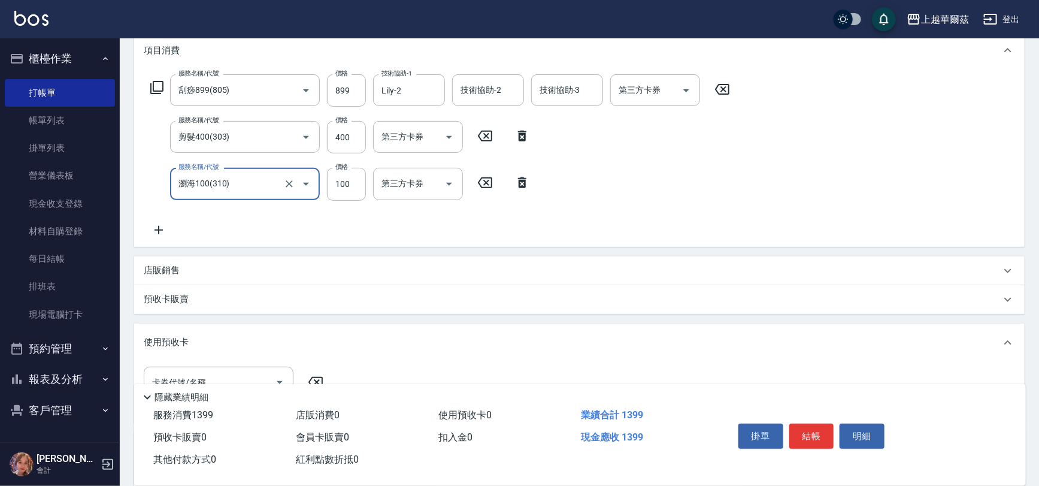
type input "瀏海100(310)"
click at [160, 228] on icon at bounding box center [159, 230] width 30 height 14
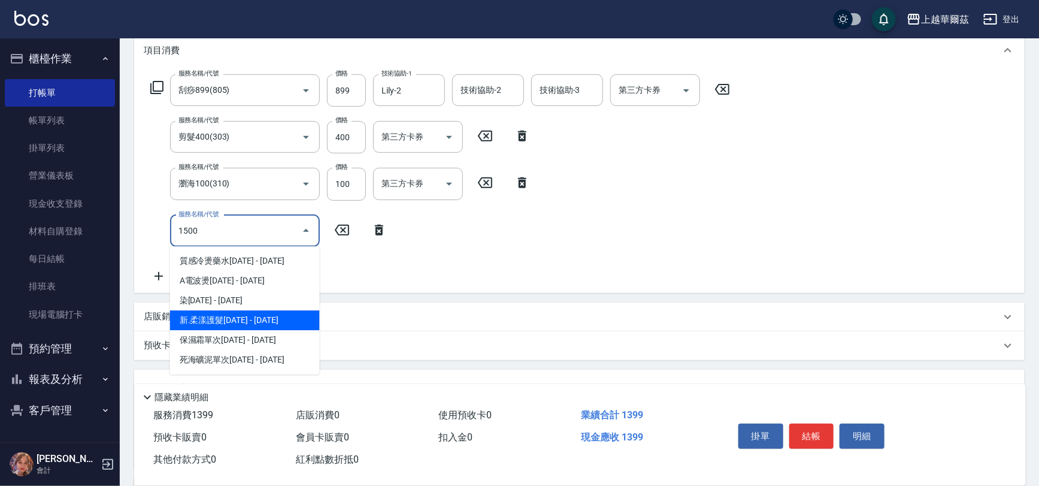
type input "1500"
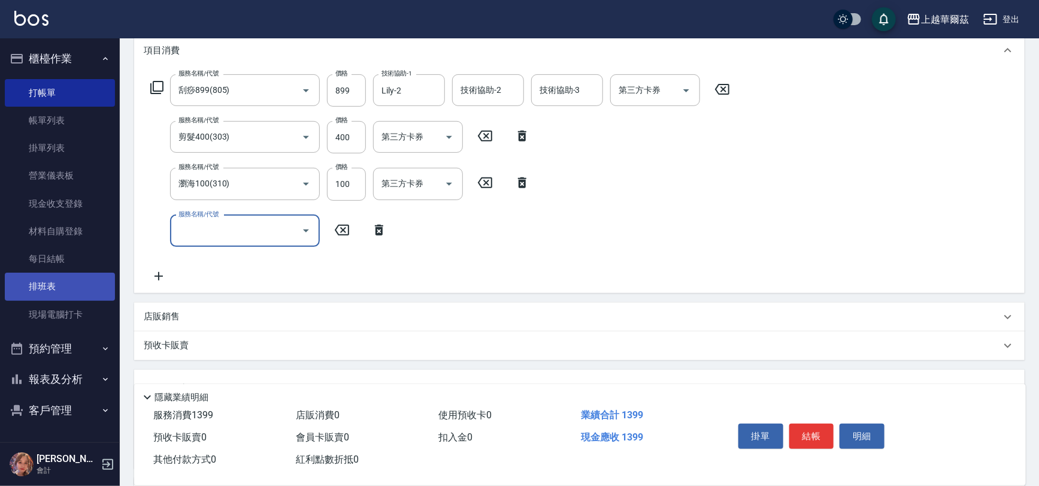
click at [53, 295] on link "排班表" at bounding box center [60, 287] width 110 height 28
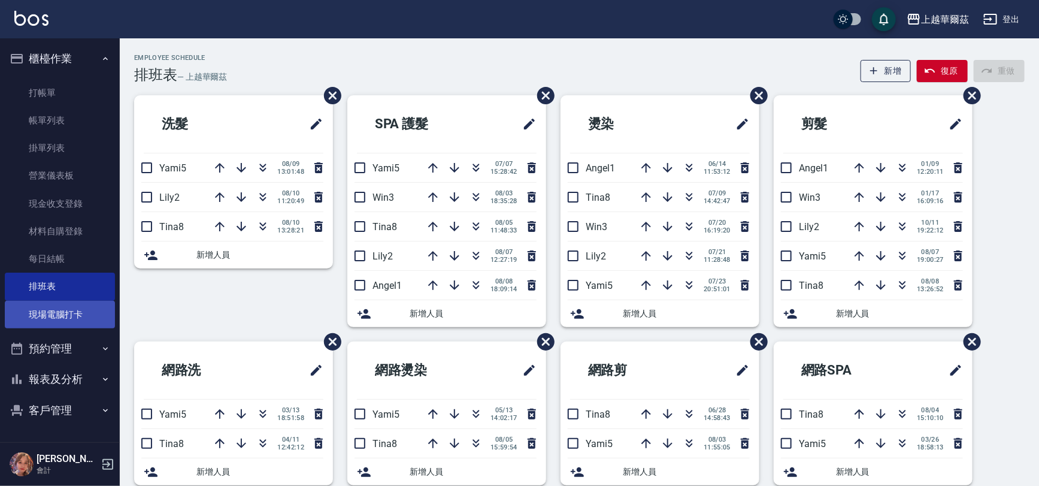
click at [65, 321] on link "現場電腦打卡" at bounding box center [60, 315] width 110 height 28
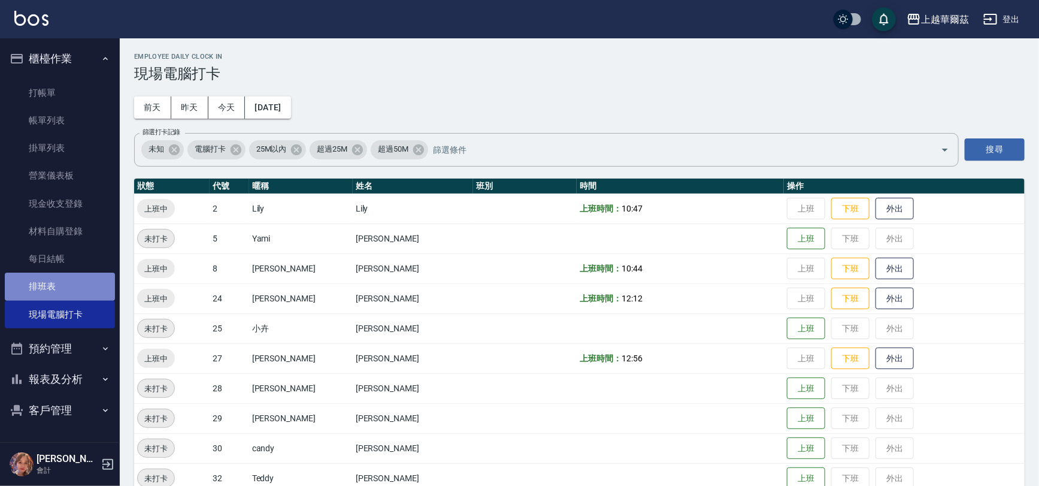
click at [79, 298] on link "排班表" at bounding box center [60, 287] width 110 height 28
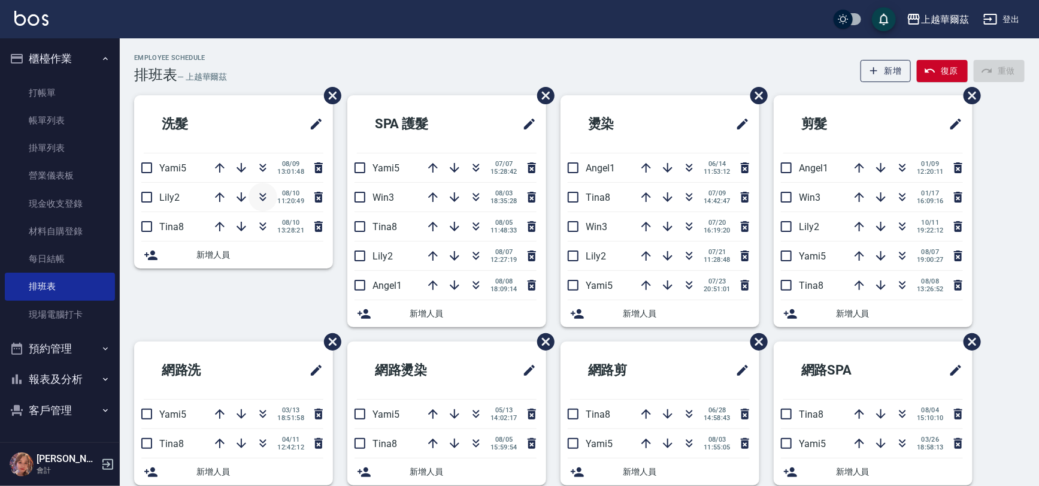
click at [257, 202] on icon "button" at bounding box center [263, 197] width 14 height 14
